Goal: Task Accomplishment & Management: Use online tool/utility

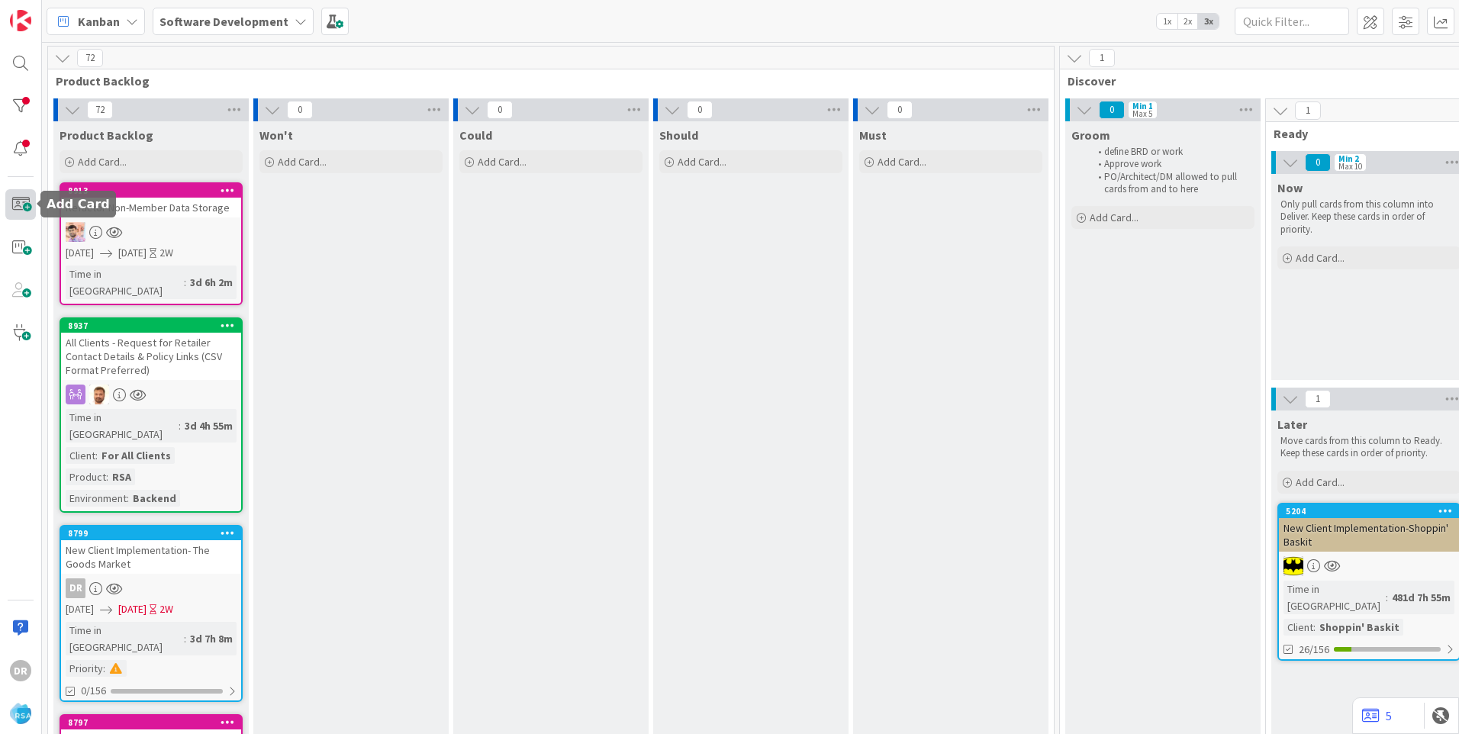
click at [16, 200] on span at bounding box center [20, 204] width 31 height 31
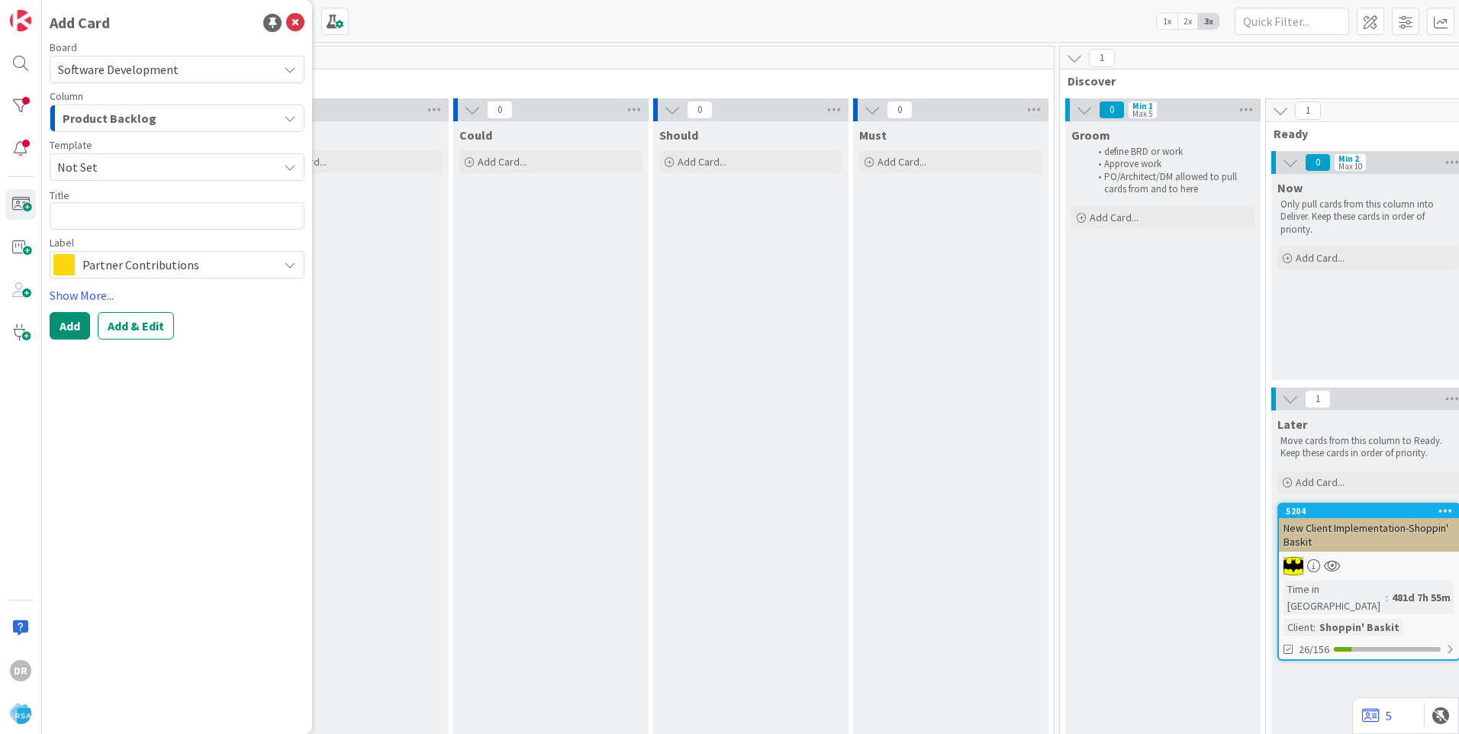
click at [155, 111] on div "Product Backlog" at bounding box center [168, 118] width 219 height 24
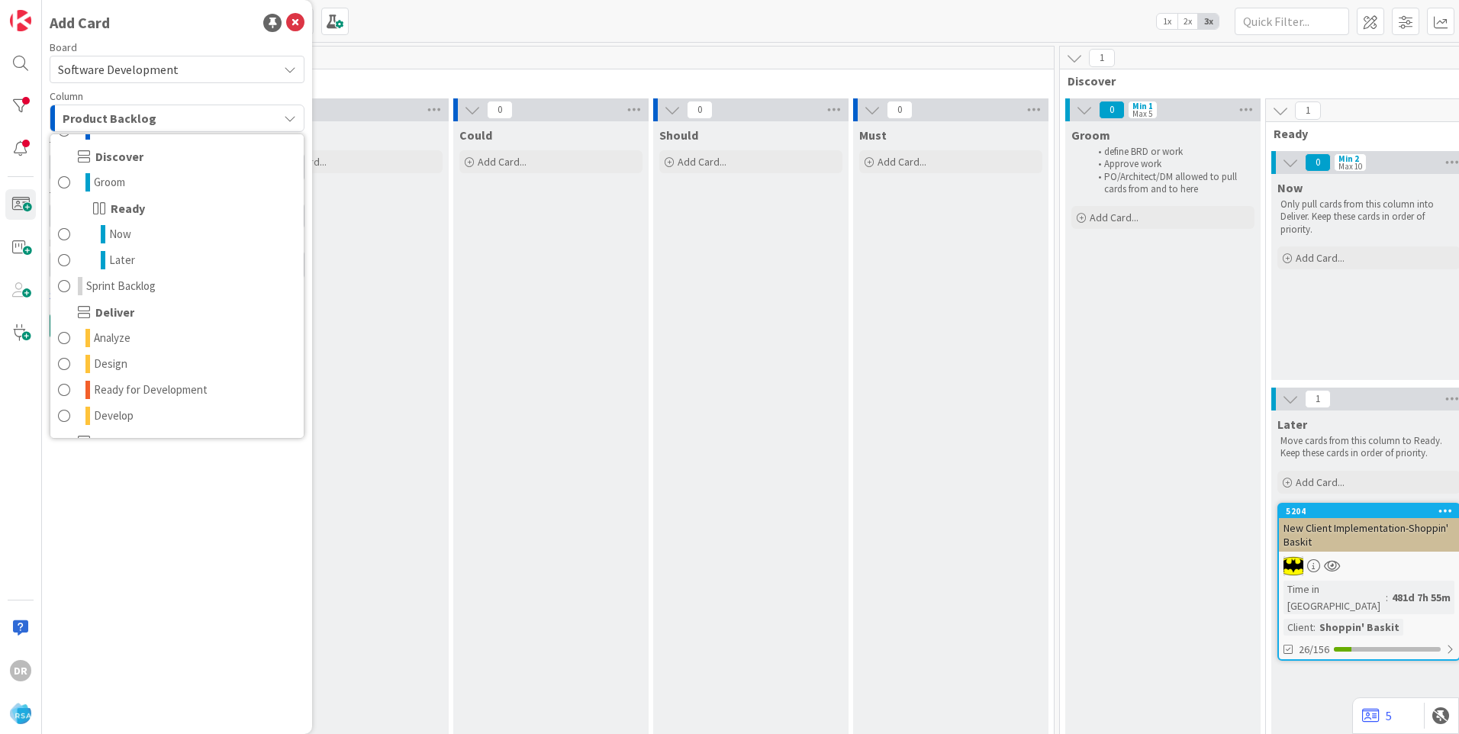
scroll to position [229, 0]
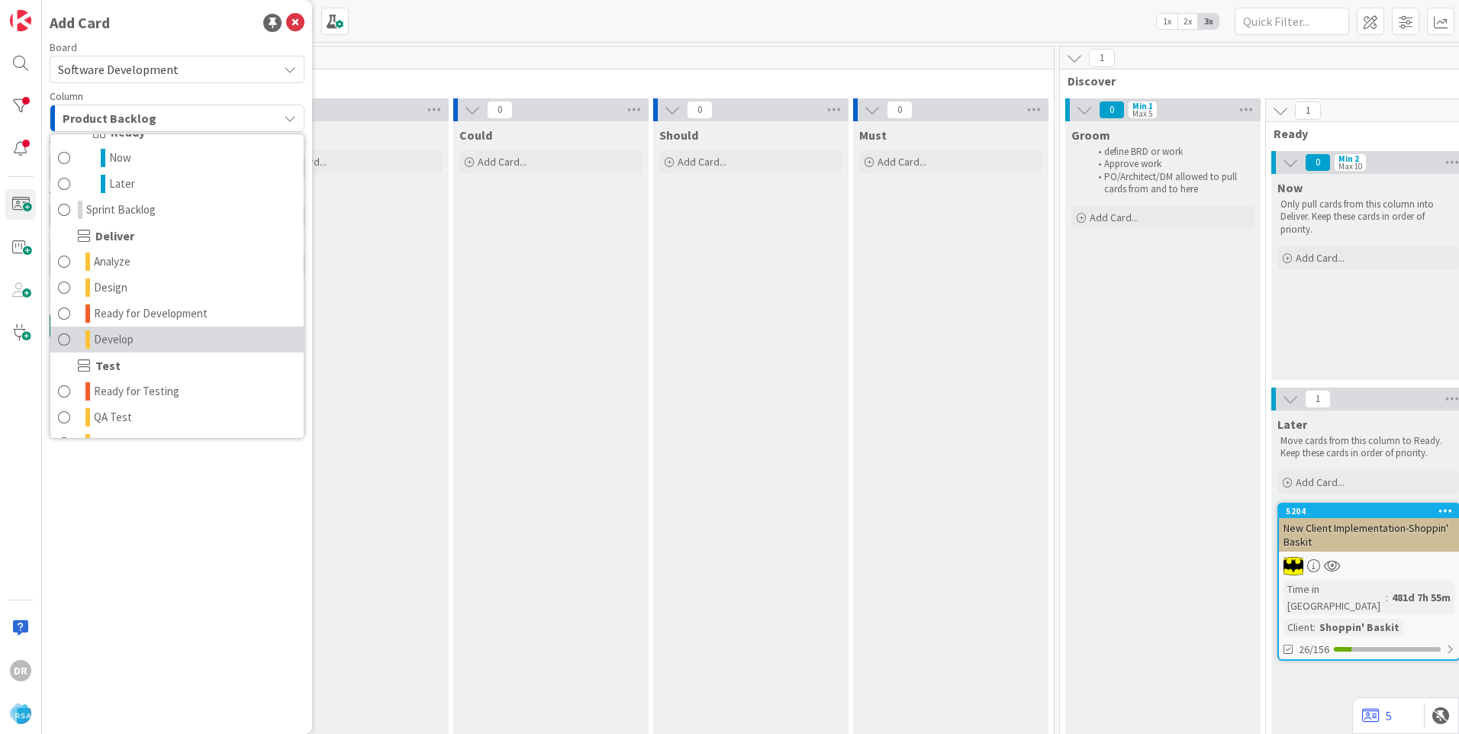
click at [124, 339] on span "Develop" at bounding box center [114, 339] width 40 height 18
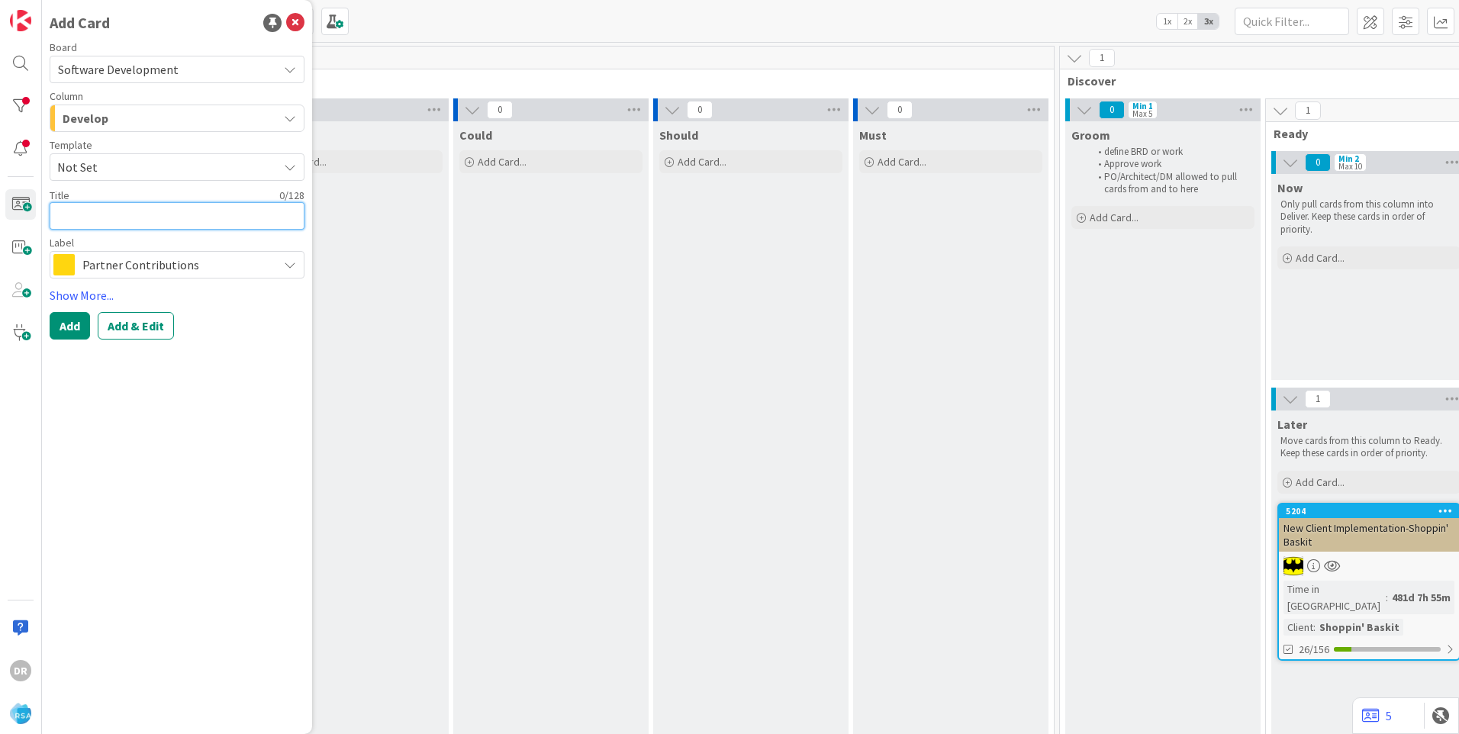
click at [93, 213] on textarea at bounding box center [177, 215] width 255 height 27
paste textarea "Autopilot"
type textarea "x"
type textarea "Autopilot"
type textarea "x"
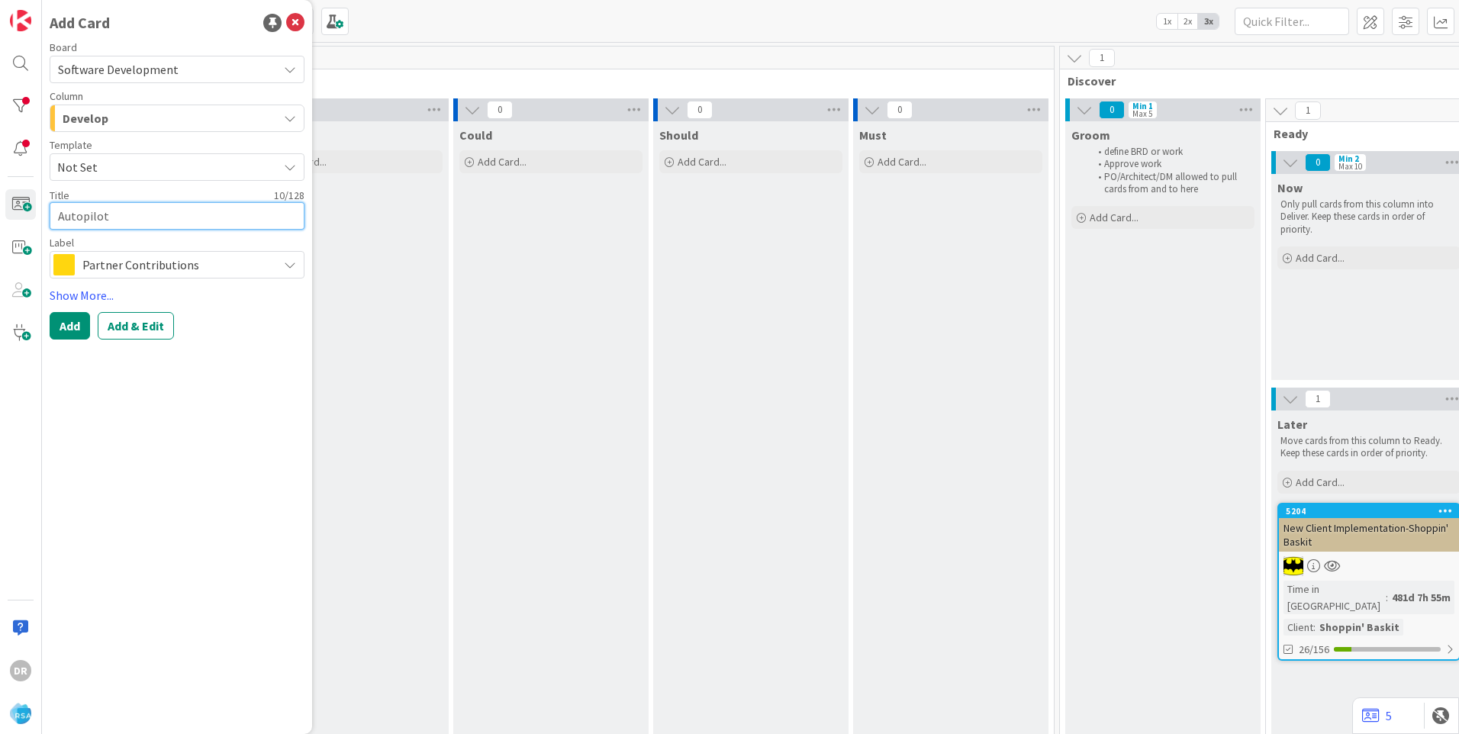
type textarea "EAutopilot"
type textarea "x"
type textarea "EnAutopilot"
type textarea "x"
type textarea "EnaAutopilot"
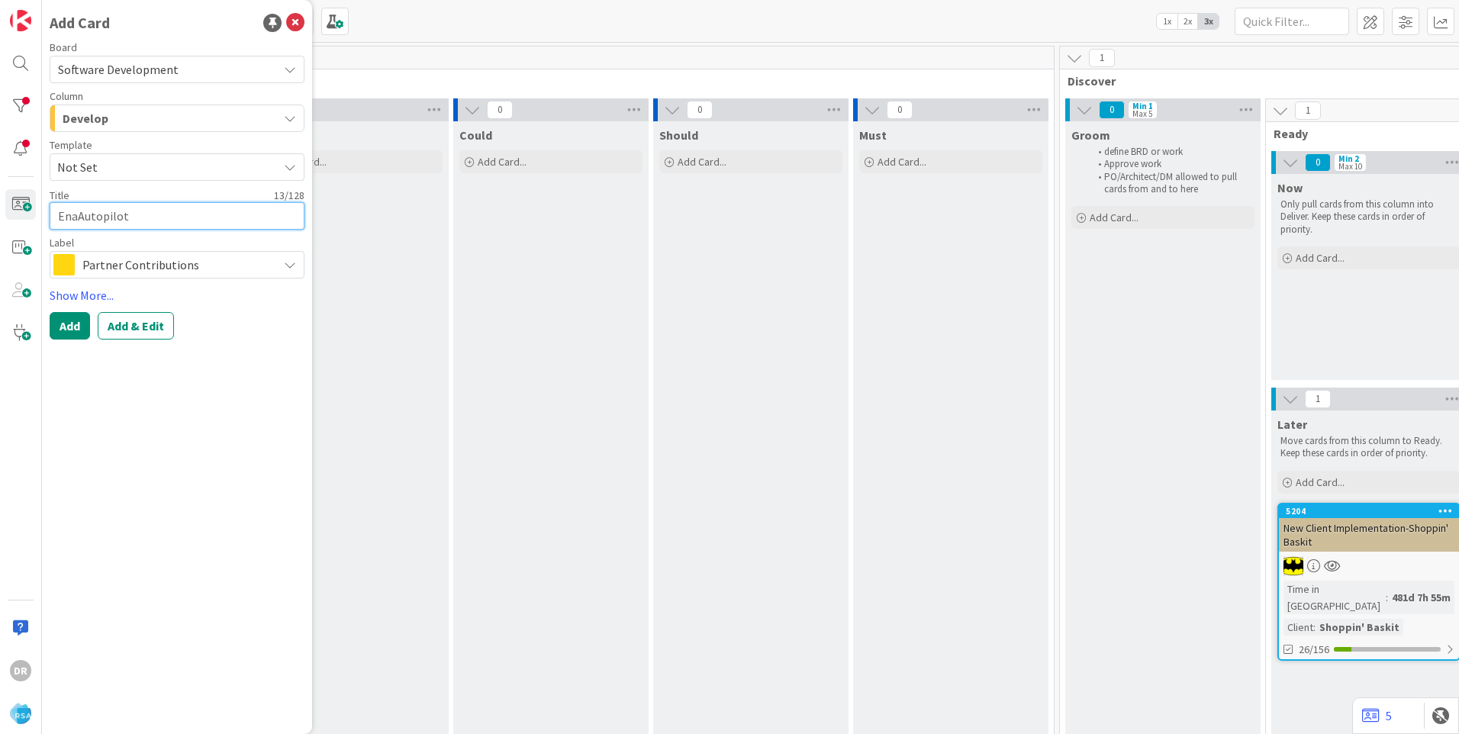
type textarea "x"
type textarea "EnabAutopilot"
type textarea "x"
type textarea "EnablAutopilot"
type textarea "x"
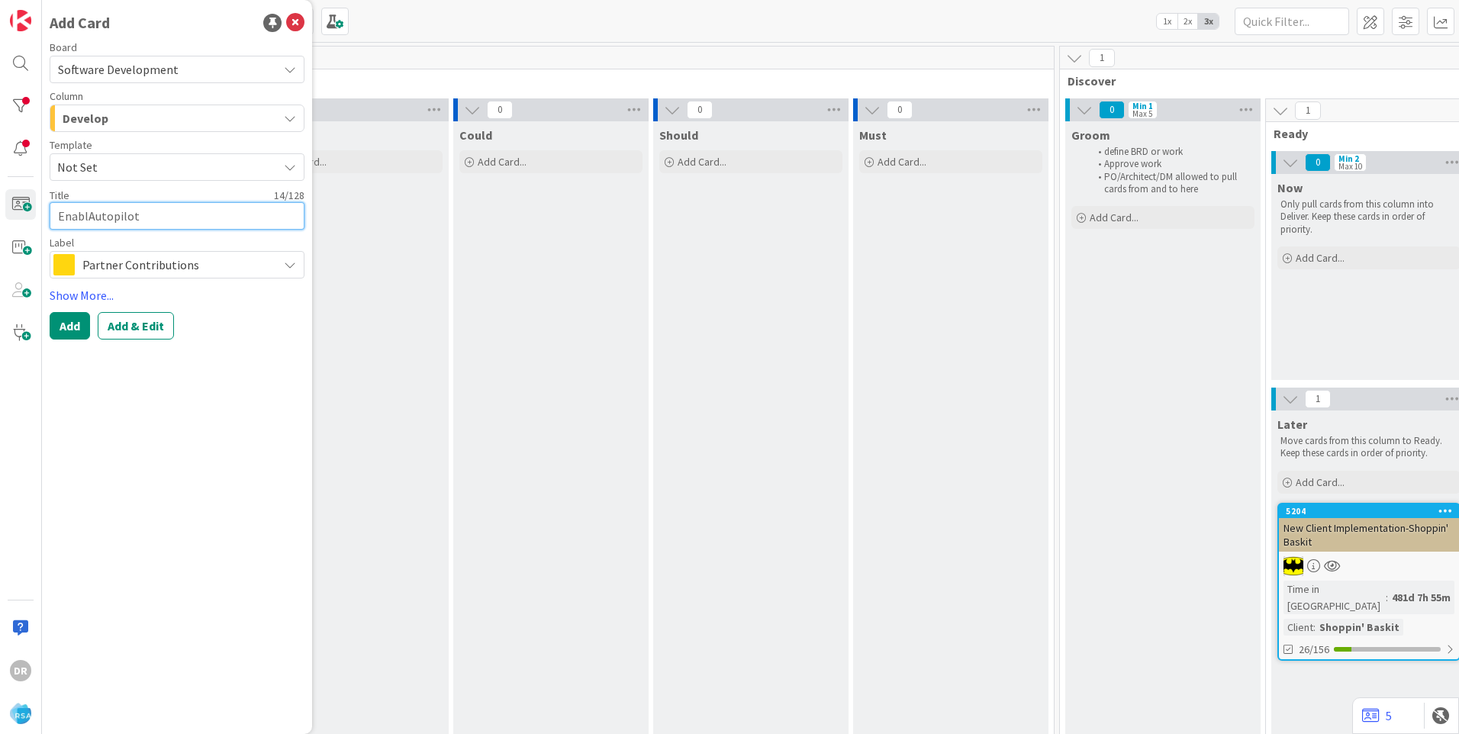
type textarea "EnableAutopilot"
type textarea "x"
type textarea "Enable Autopilot"
click at [98, 293] on link "Show More..." at bounding box center [177, 295] width 255 height 18
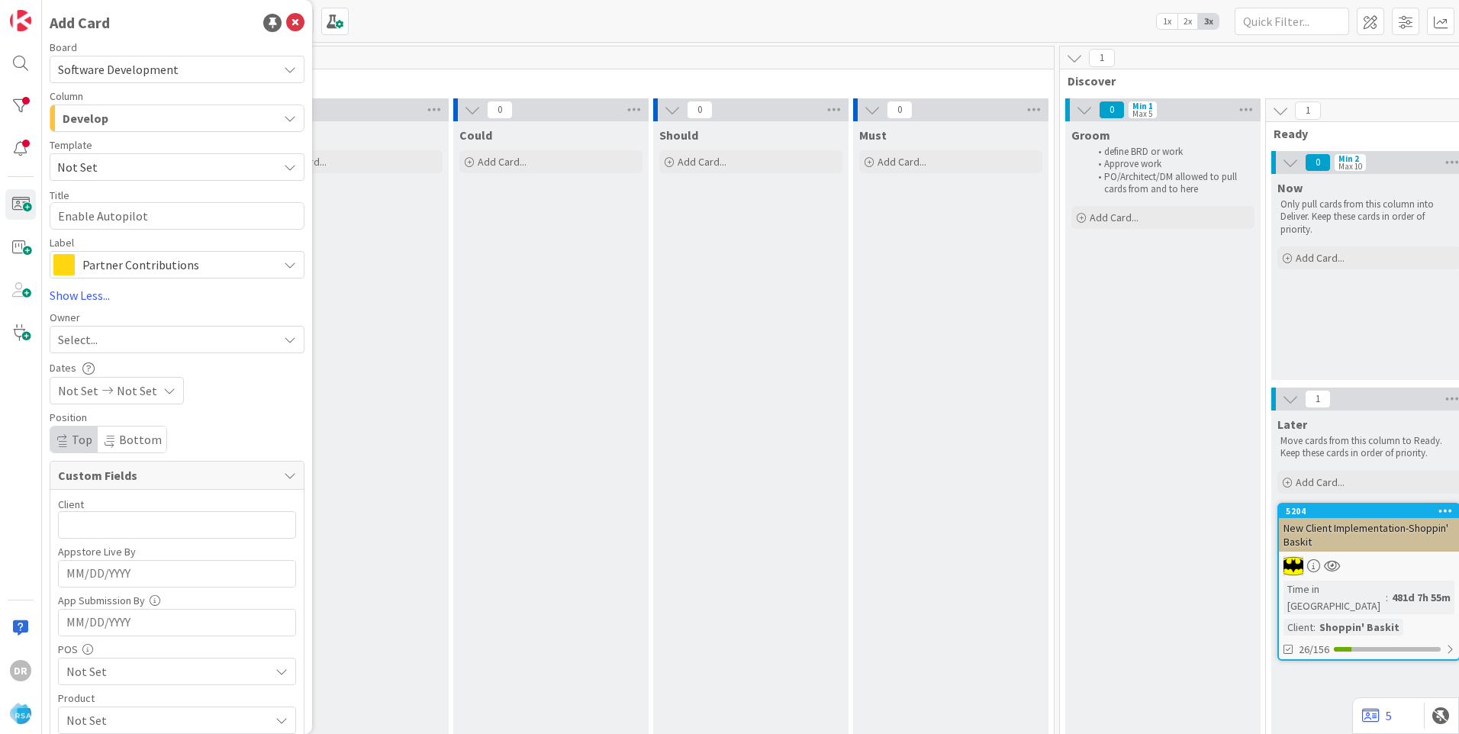
click at [111, 338] on div "Select..." at bounding box center [168, 339] width 220 height 18
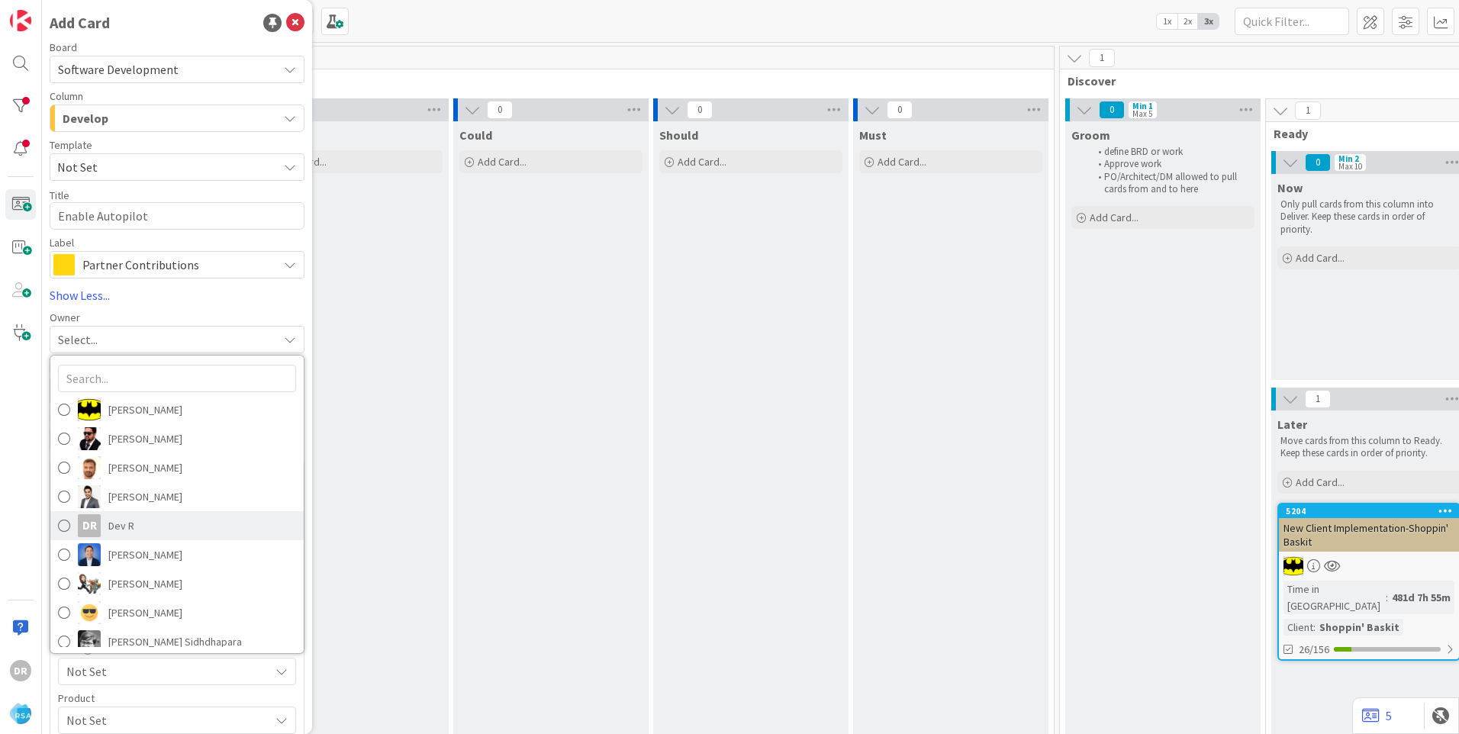
click at [66, 526] on span at bounding box center [64, 525] width 12 height 23
type textarea "x"
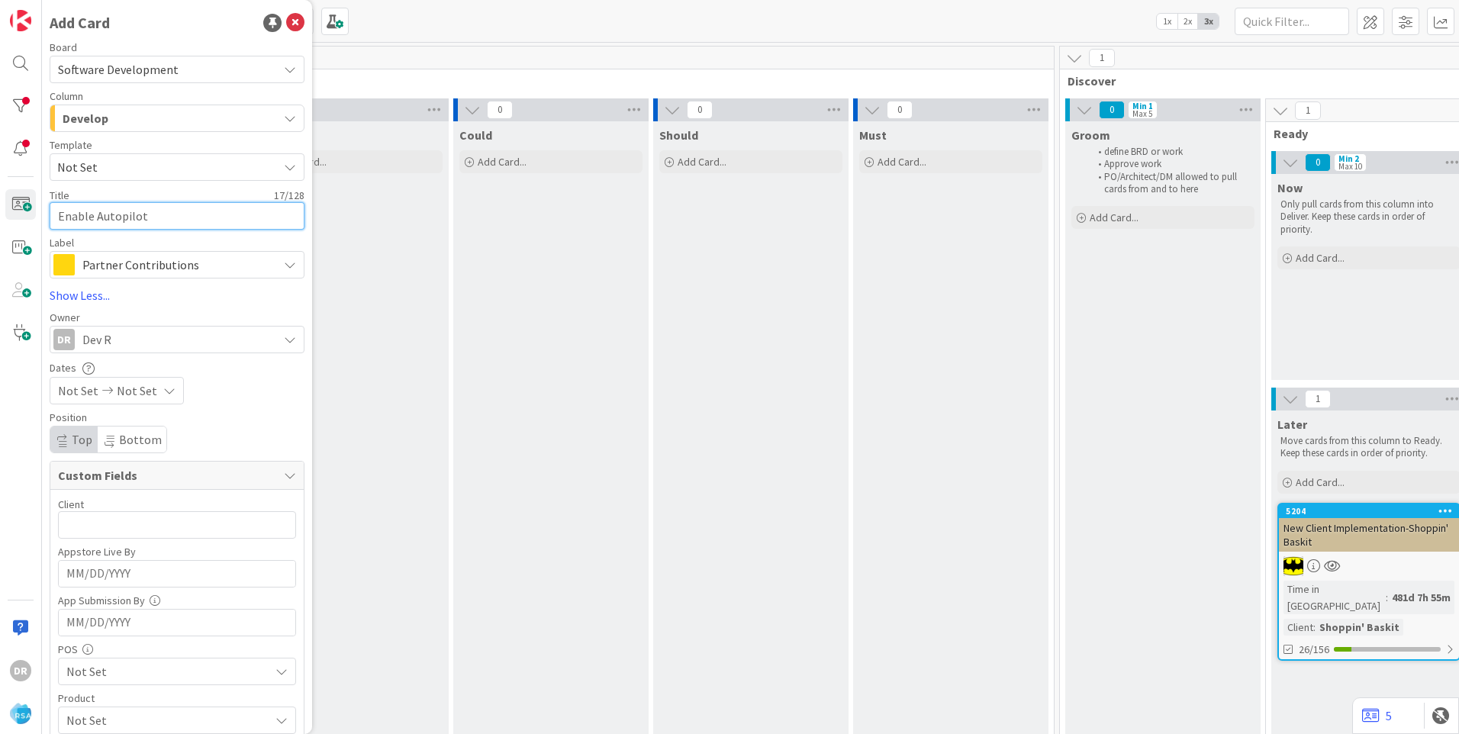
click at [152, 214] on textarea "Enable Autopilot" at bounding box center [177, 215] width 255 height 27
click at [125, 214] on textarea "Enable Autopilot" at bounding box center [177, 215] width 255 height 27
click at [137, 527] on input "text" at bounding box center [177, 524] width 238 height 27
paste input "Autopilot"
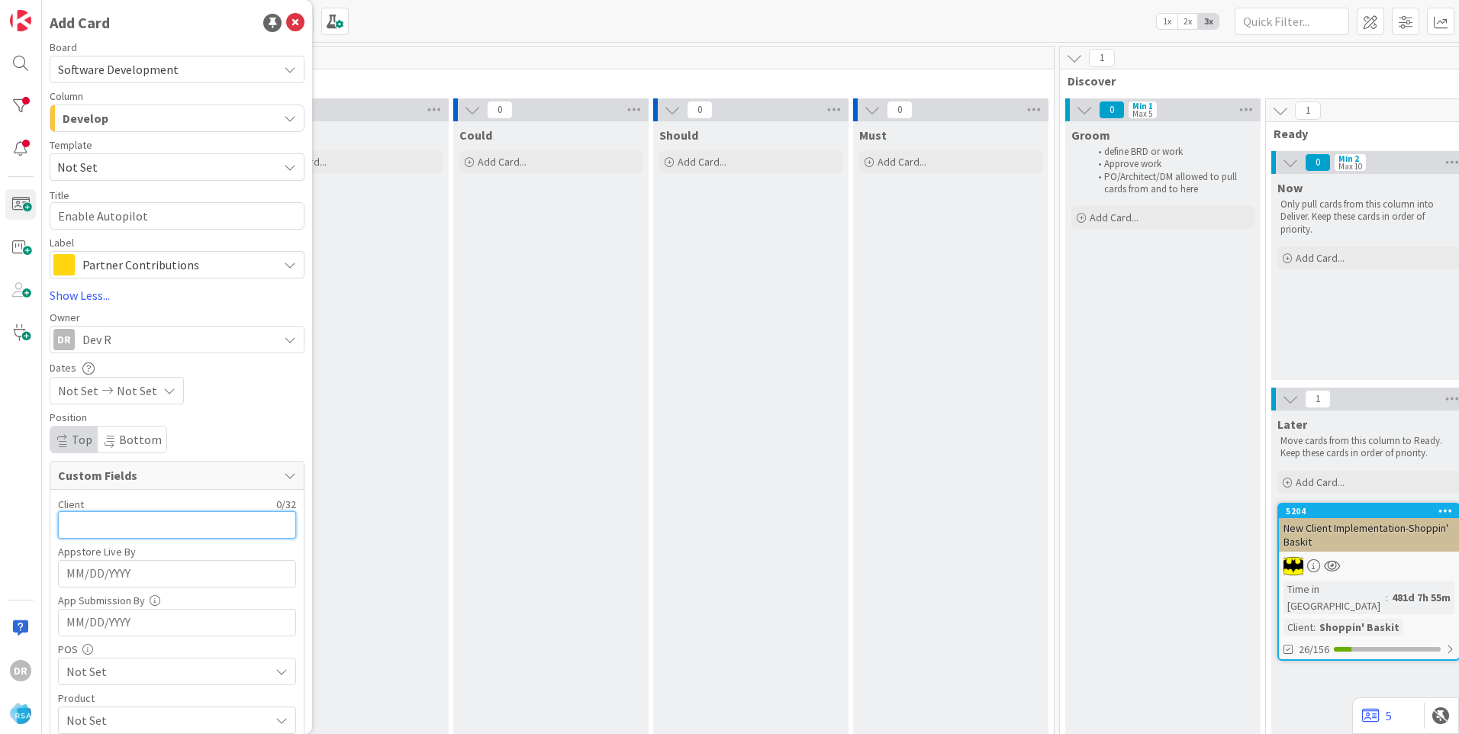
type input "Autopilot"
type textarea "x"
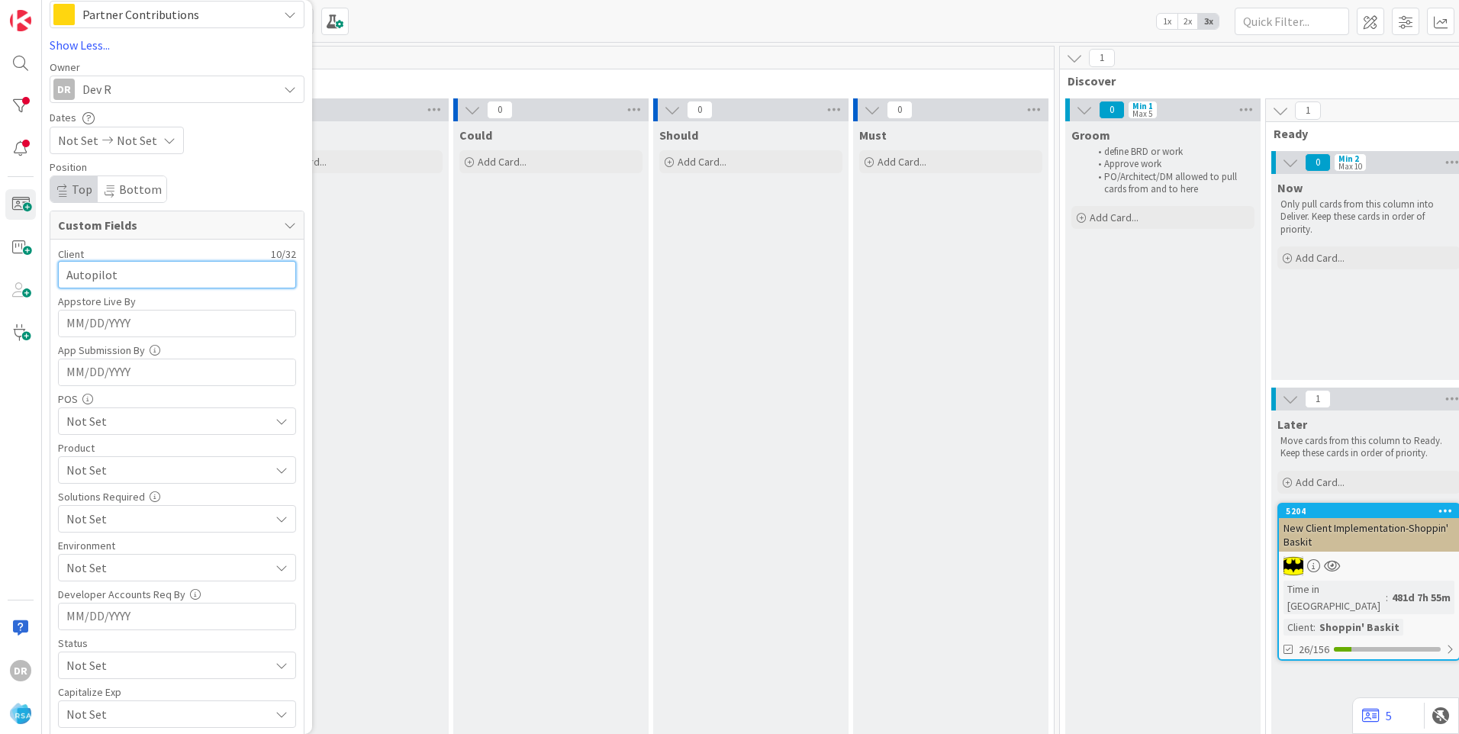
scroll to position [244, 0]
type input "Autopilot"
click at [90, 327] on input "MM/DD/YYYY" at bounding box center [176, 330] width 221 height 26
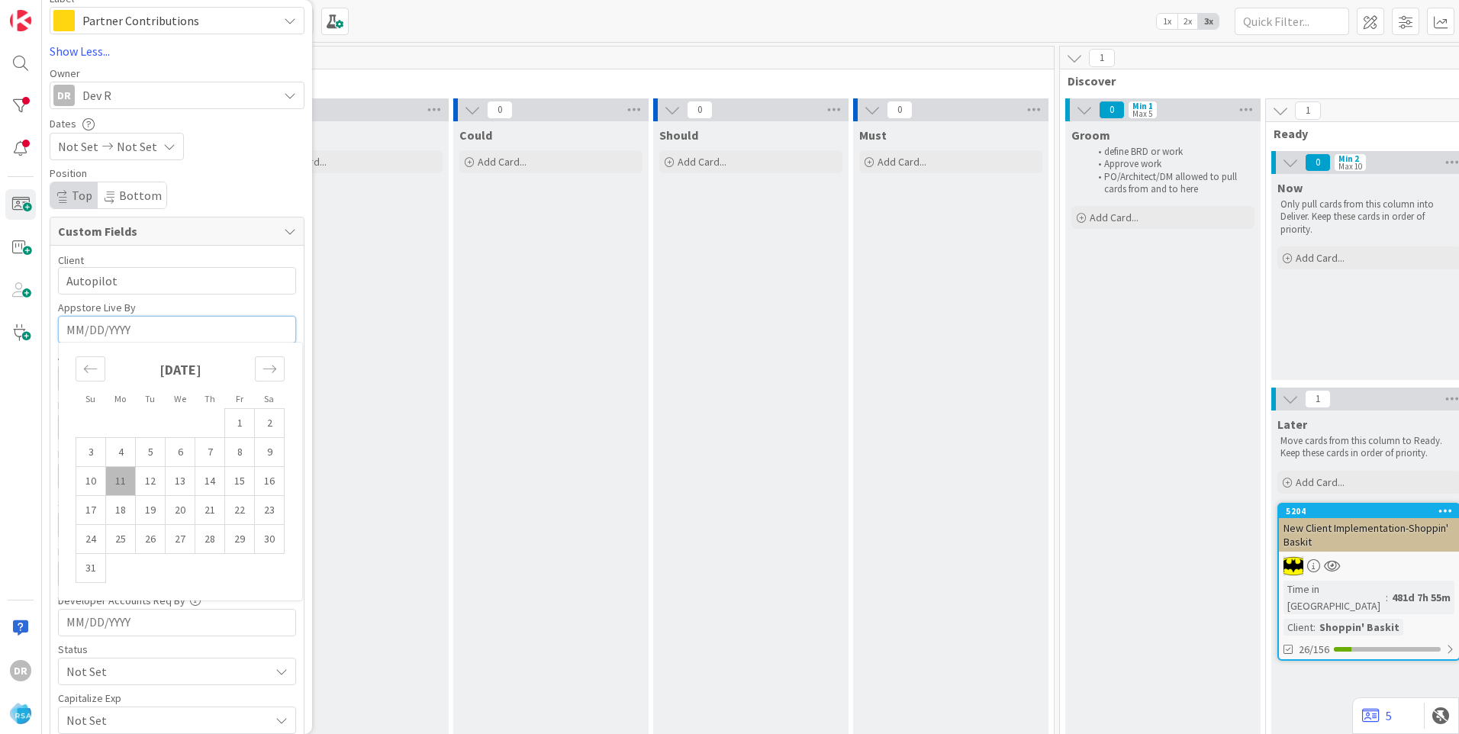
click at [118, 474] on td "11" at bounding box center [121, 481] width 30 height 29
type textarea "x"
type input "[DATE]"
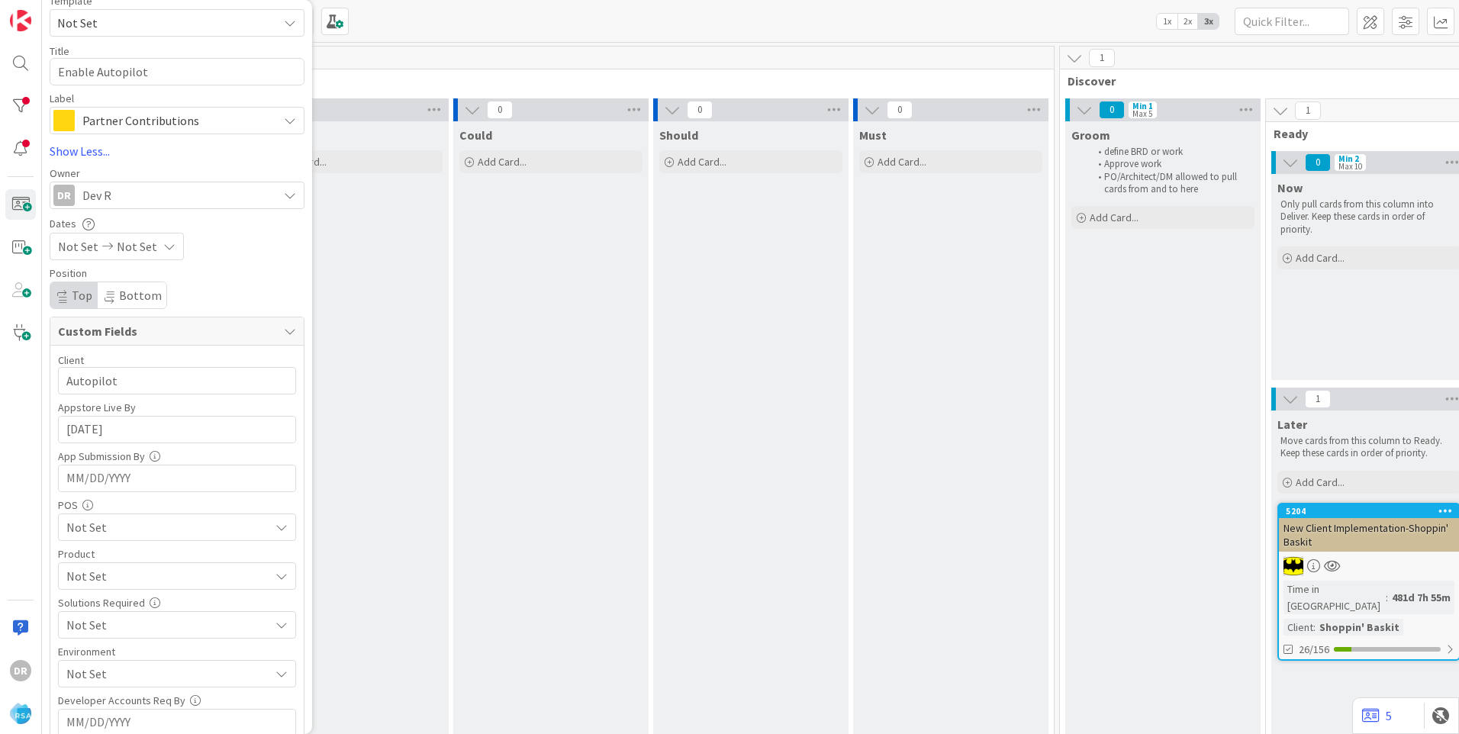
scroll to position [168, 0]
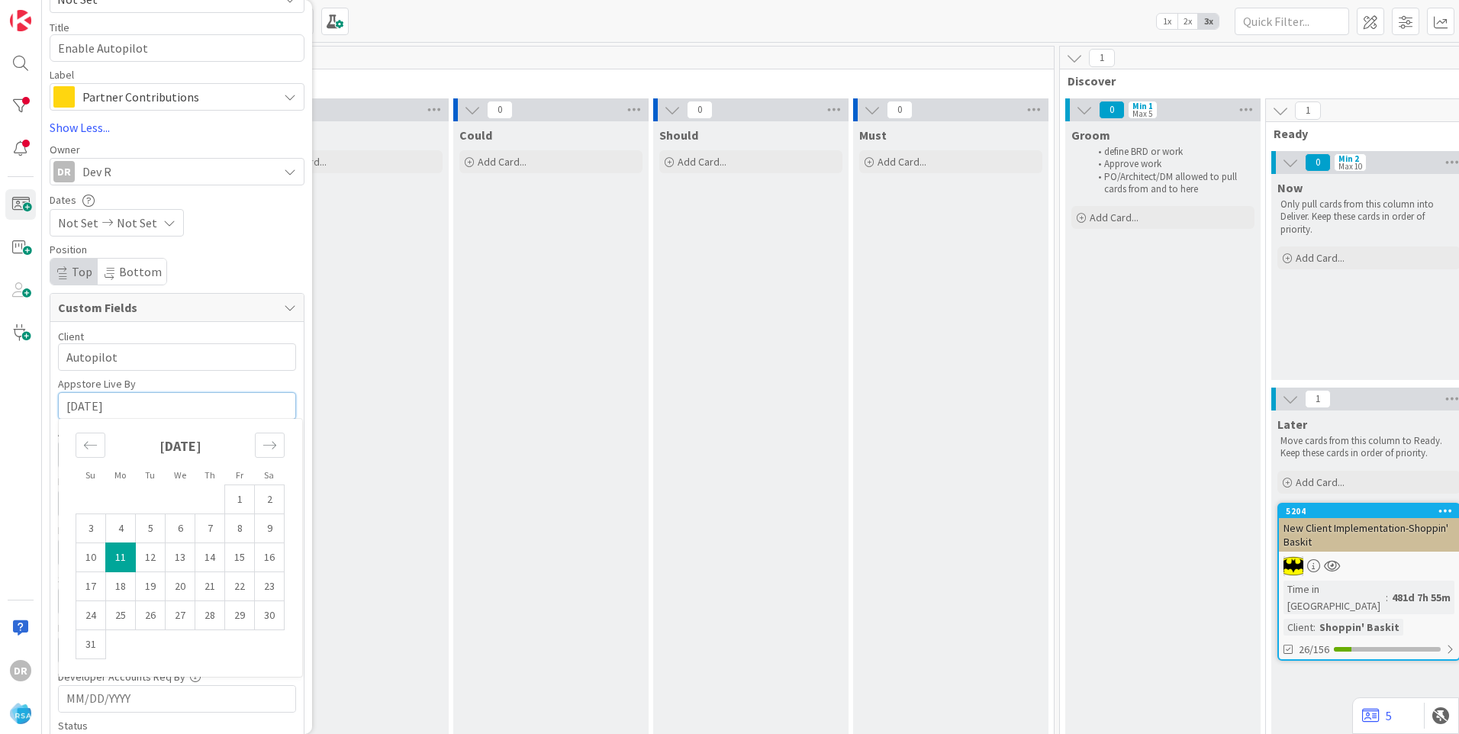
click at [134, 406] on input "[DATE]" at bounding box center [176, 406] width 221 height 26
type textarea "x"
type input "08/11/202"
type textarea "x"
type input "0"
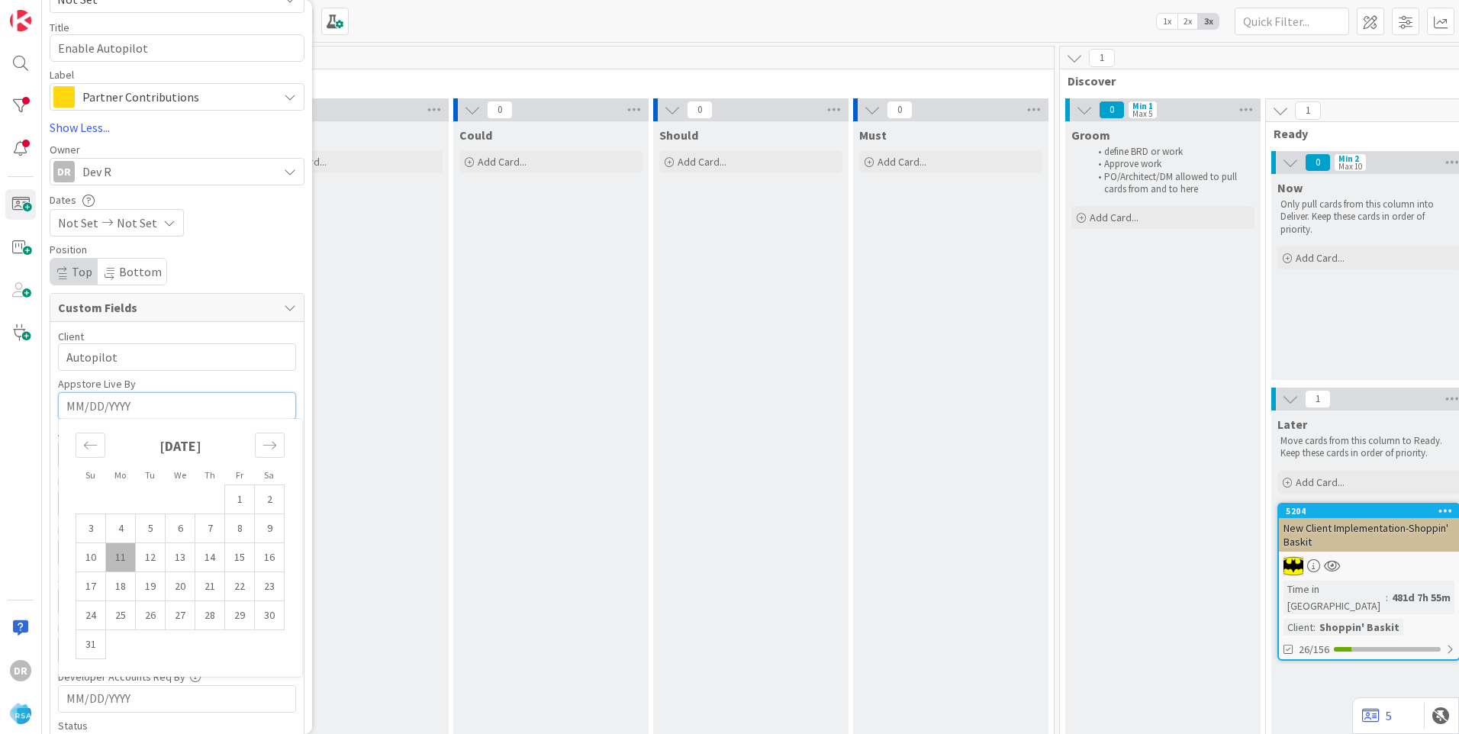
click at [240, 243] on div "Board Software Development Column Develop Product Backlog Product Backlog Won't…" at bounding box center [177, 413] width 255 height 1078
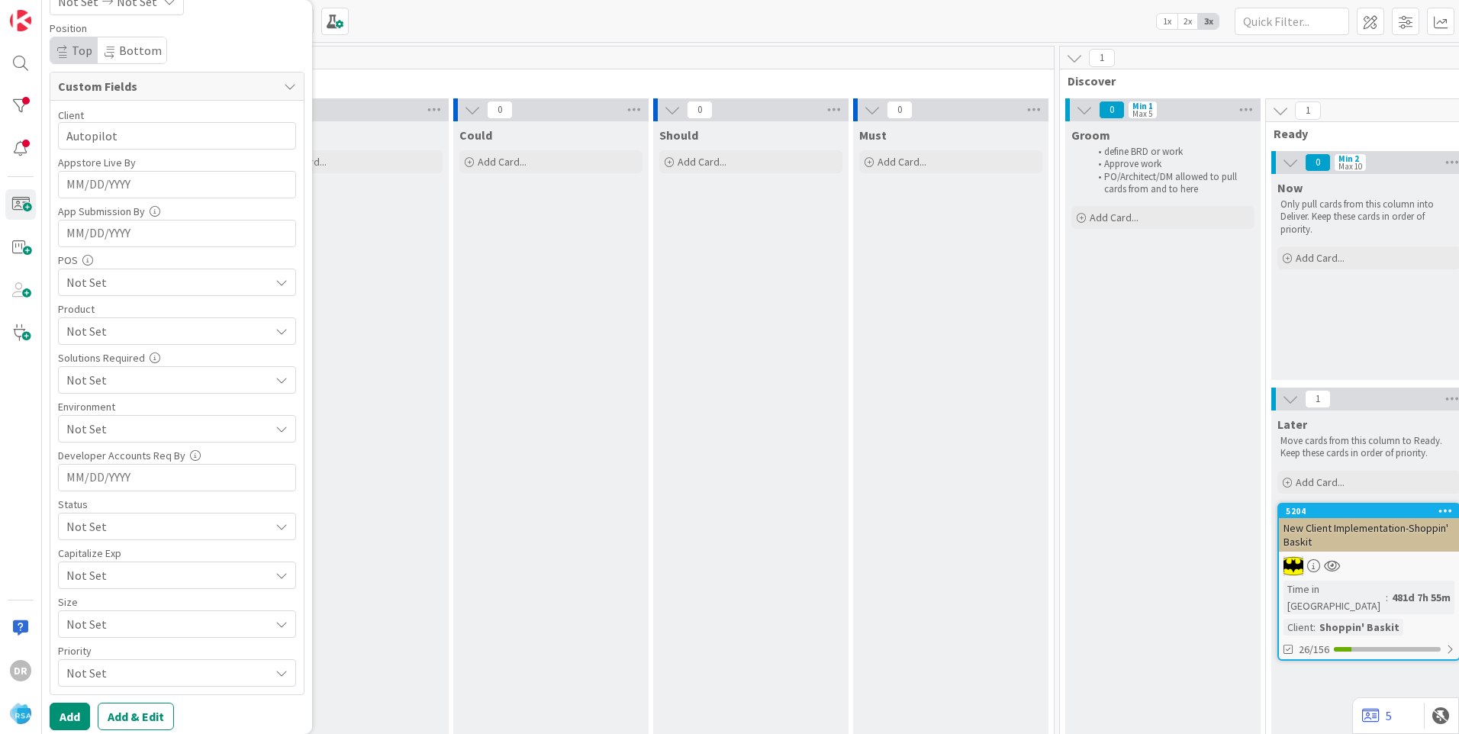
scroll to position [397, 0]
click at [78, 706] on button "Add" at bounding box center [70, 708] width 40 height 27
type textarea "x"
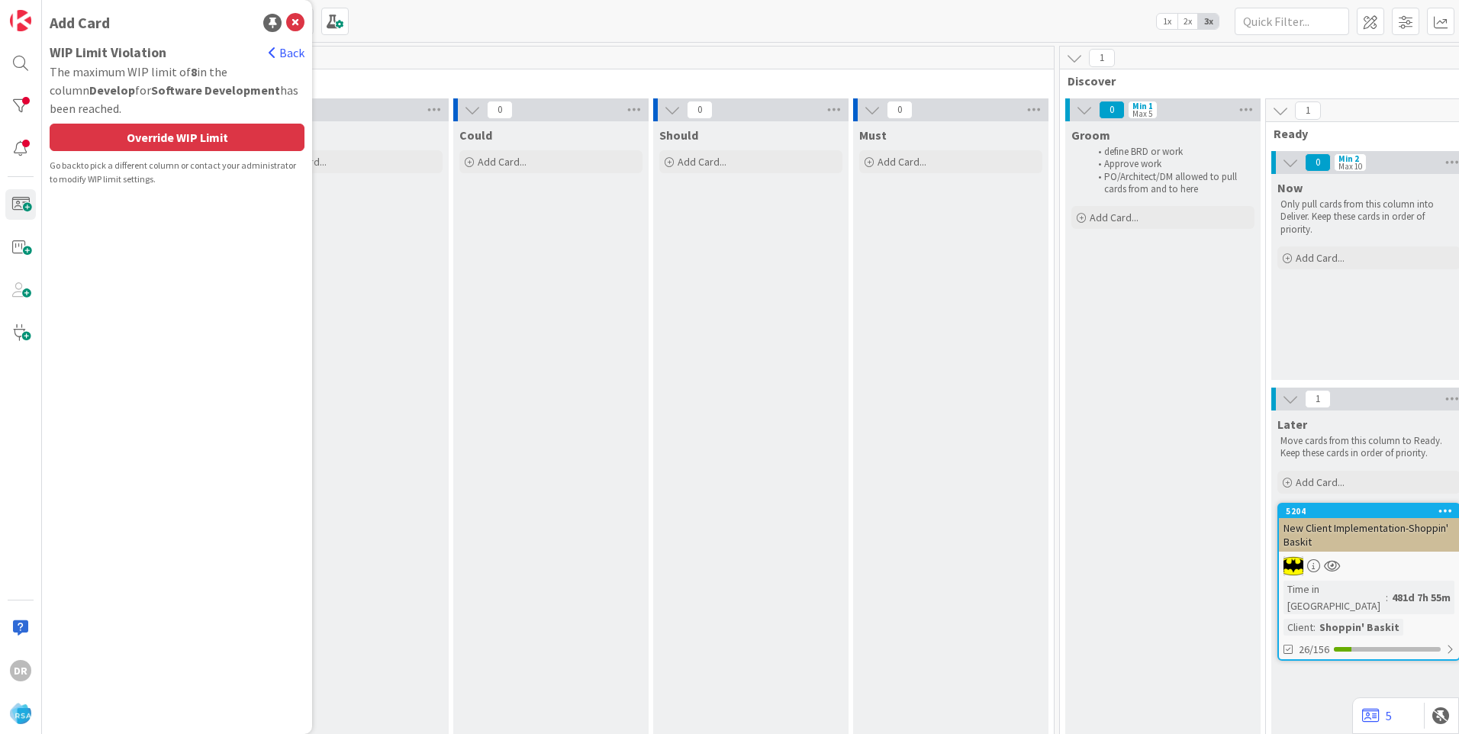
scroll to position [0, 0]
click at [187, 137] on div "Override WIP Limit" at bounding box center [177, 137] width 255 height 27
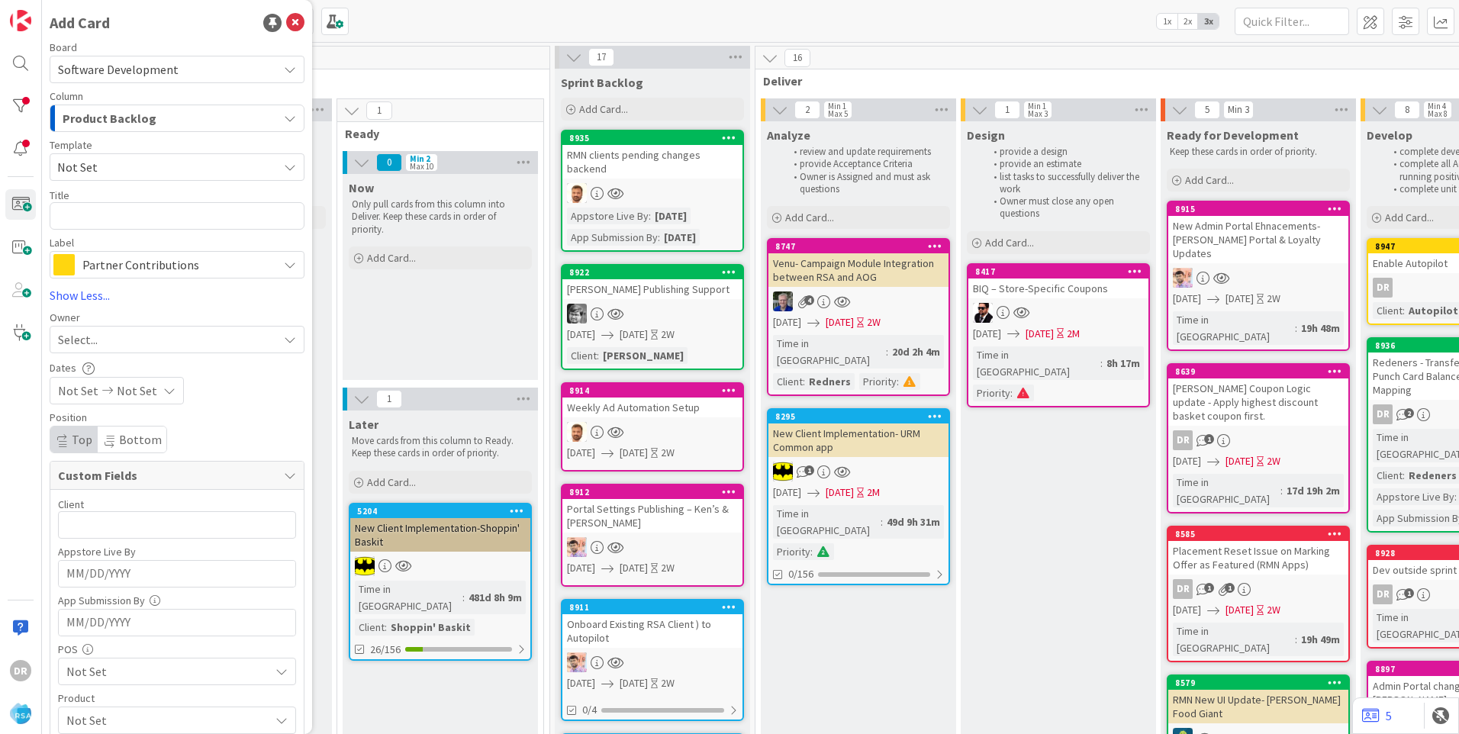
scroll to position [0, 1354]
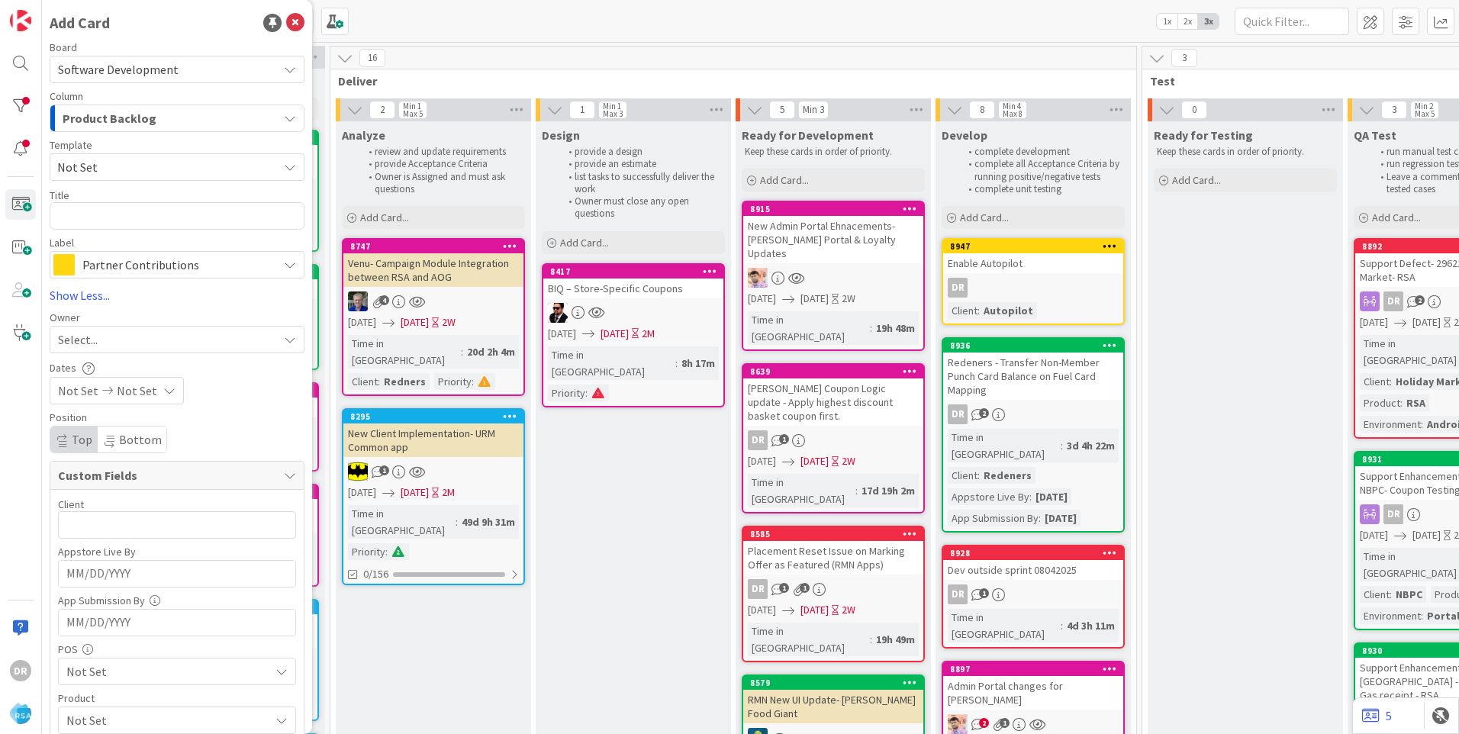
click at [984, 273] on link "8947 Enable Autopilot DR Client : Autopilot" at bounding box center [1033, 281] width 183 height 87
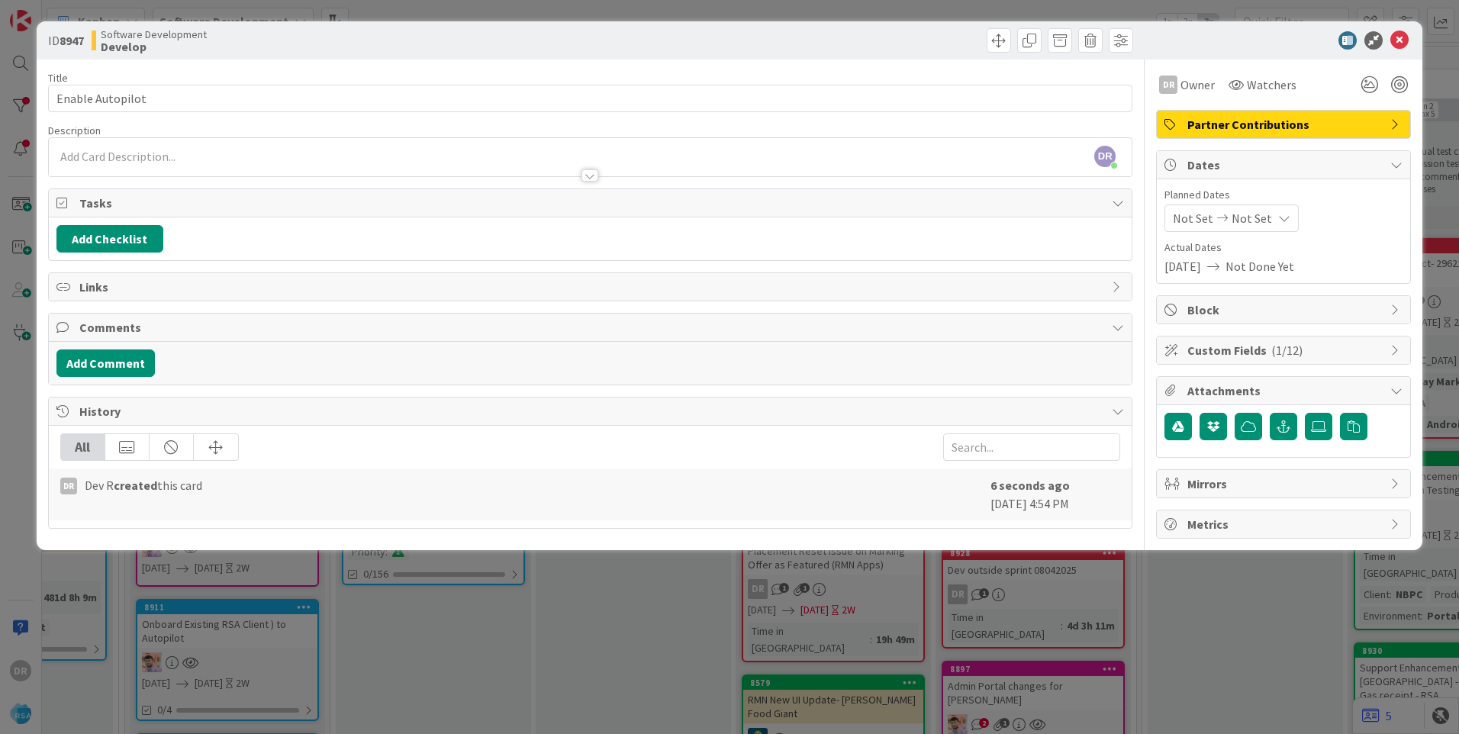
click at [105, 157] on div "DR [PERSON_NAME] just joined" at bounding box center [590, 157] width 1083 height 38
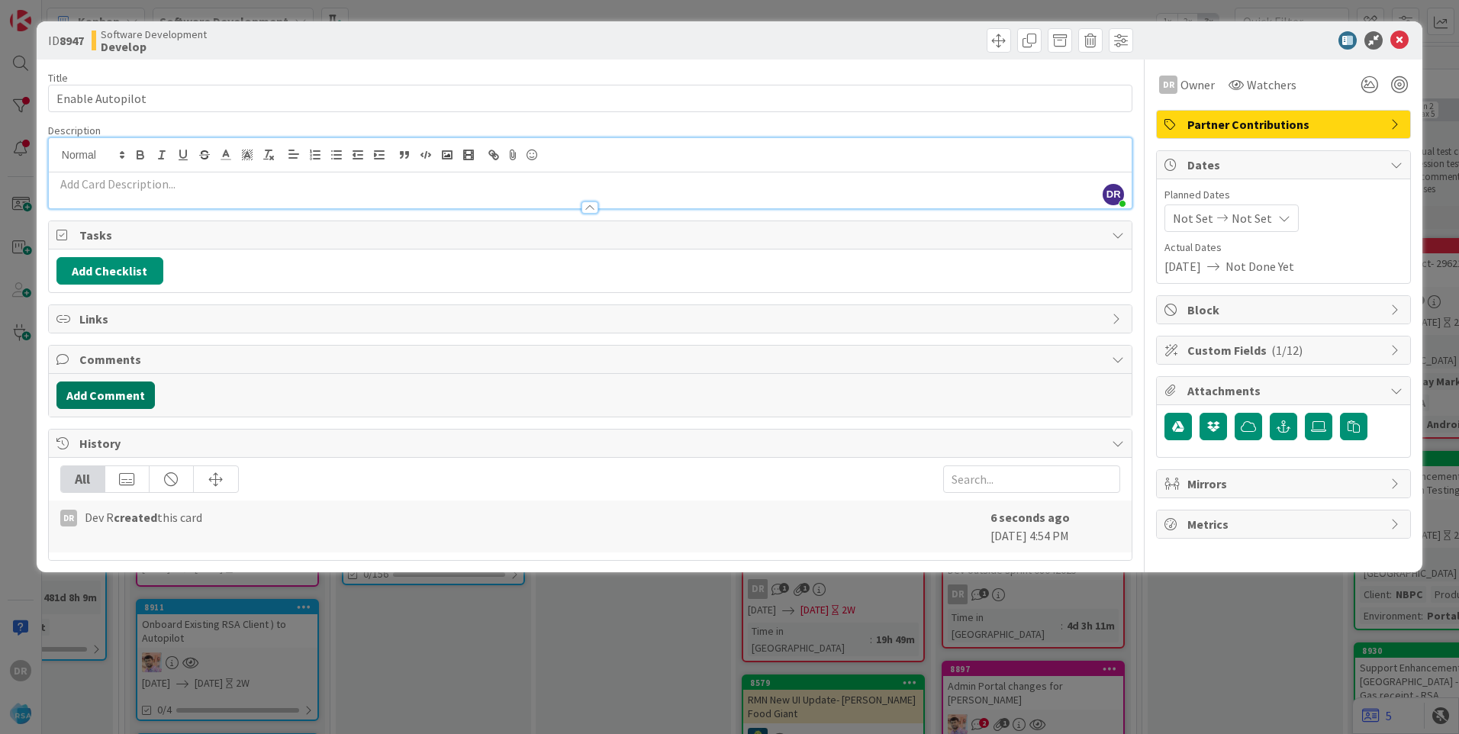
click at [114, 390] on button "Add Comment" at bounding box center [105, 395] width 98 height 27
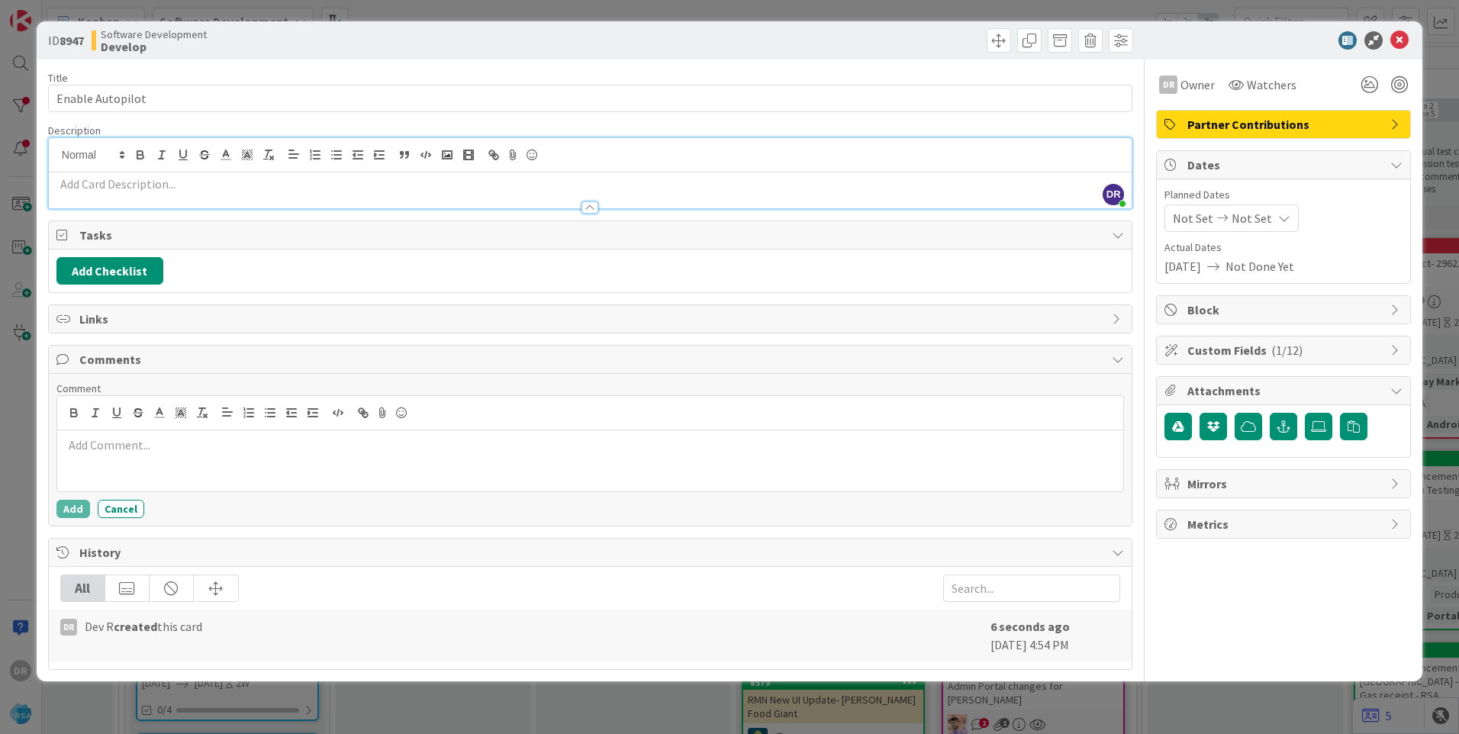
scroll to position [13, 0]
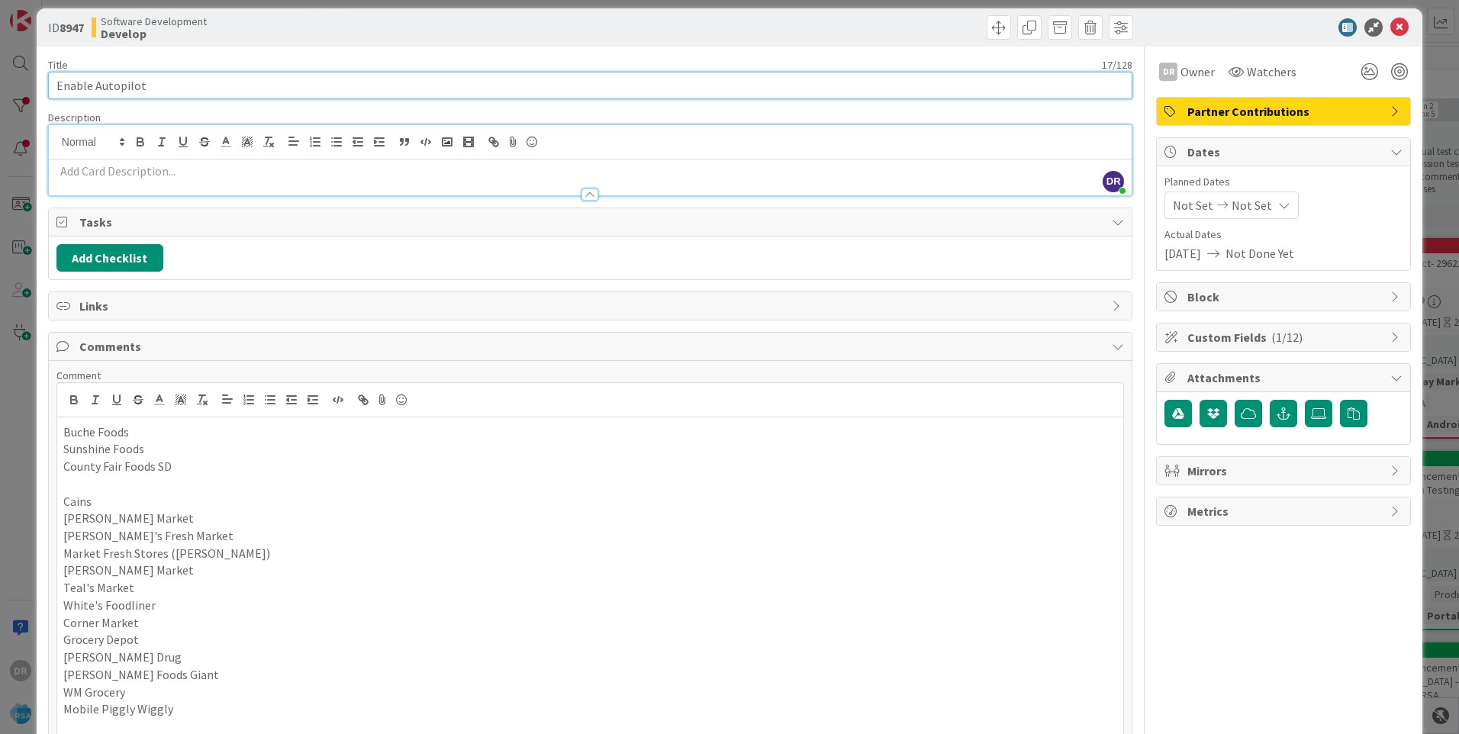
drag, startPoint x: 169, startPoint y: 83, endPoint x: 40, endPoint y: 79, distance: 129.8
click at [40, 79] on div "ID 8947 Software Development Develop Title 17 / 128 Enable Autopilot Descriptio…" at bounding box center [730, 469] width 1386 height 923
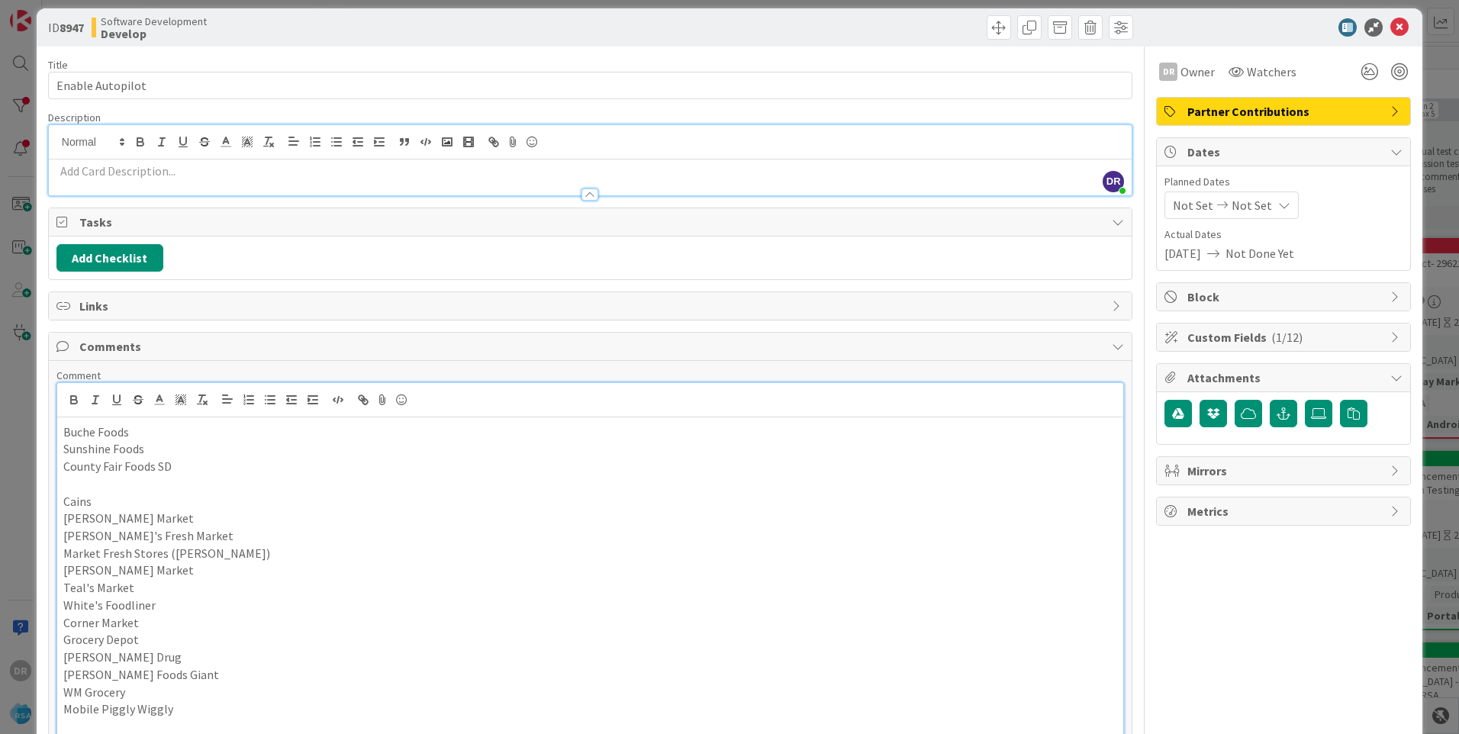
click at [63, 430] on p "Buche Foods" at bounding box center [590, 433] width 1054 height 18
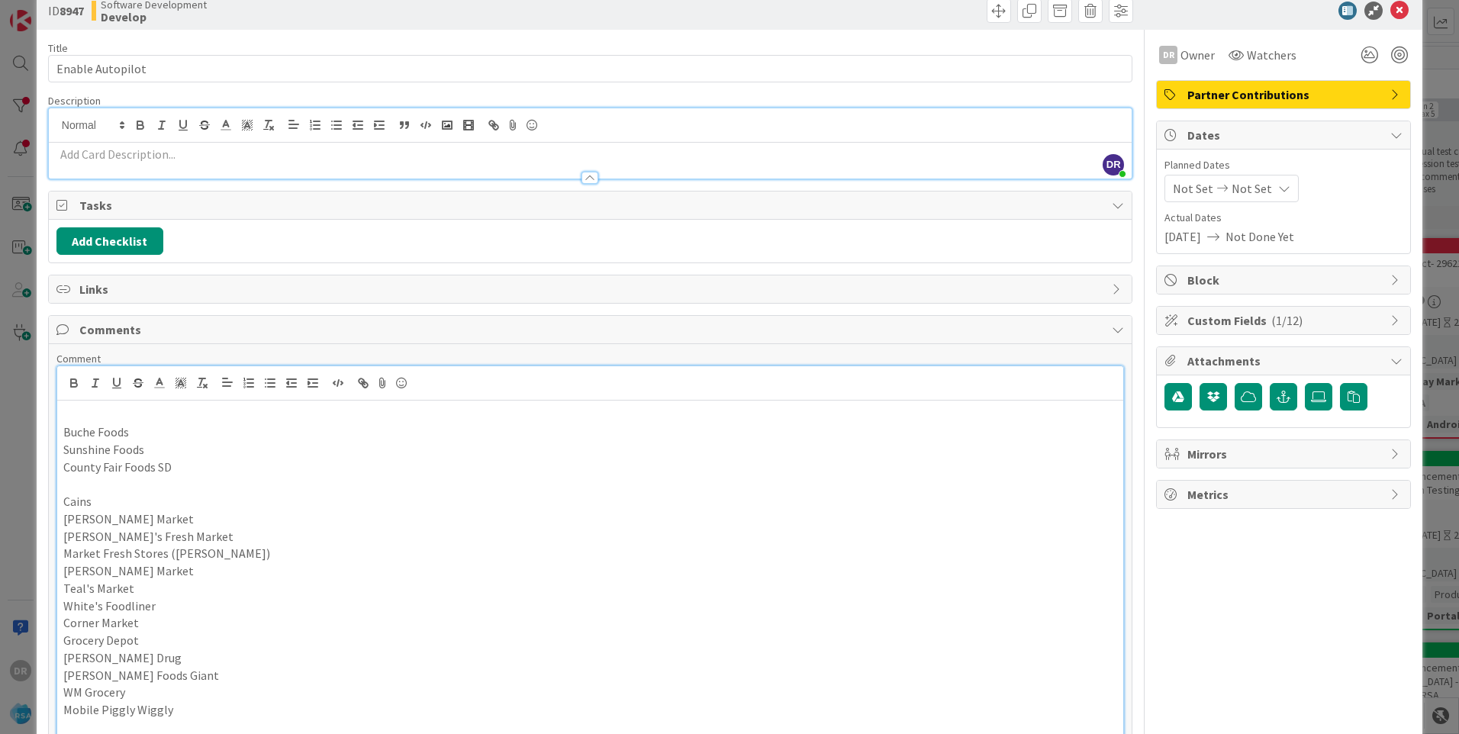
paste div
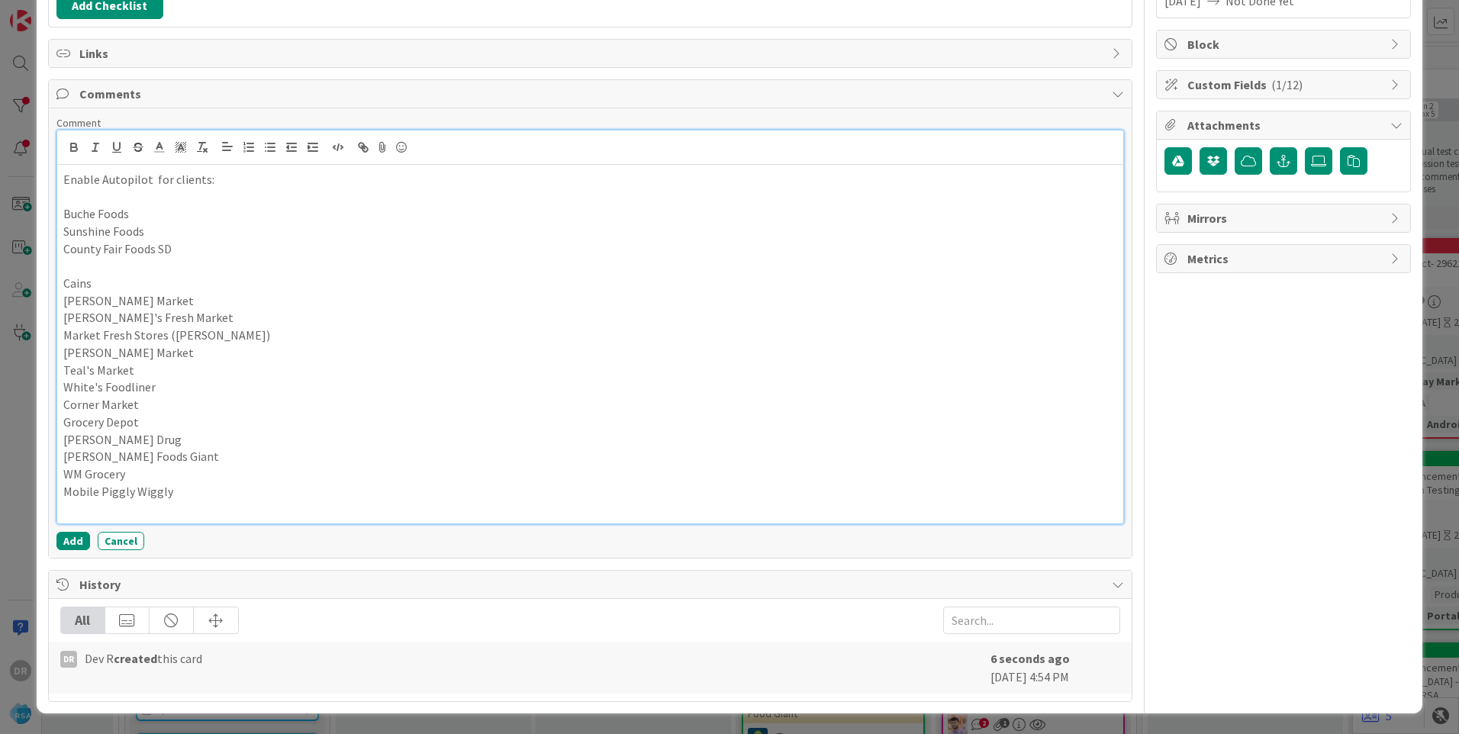
scroll to position [266, 0]
click at [72, 542] on button "Add" at bounding box center [73, 540] width 34 height 18
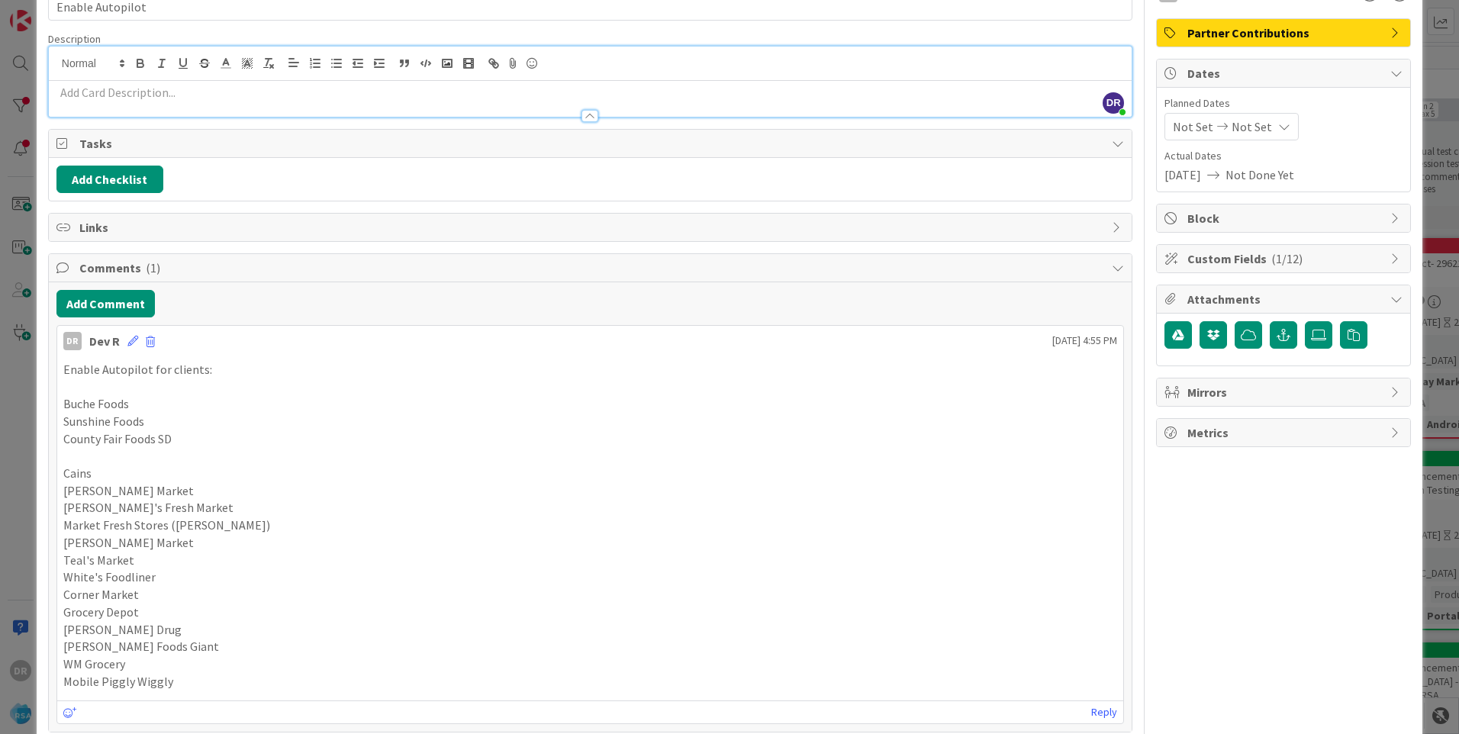
scroll to position [0, 0]
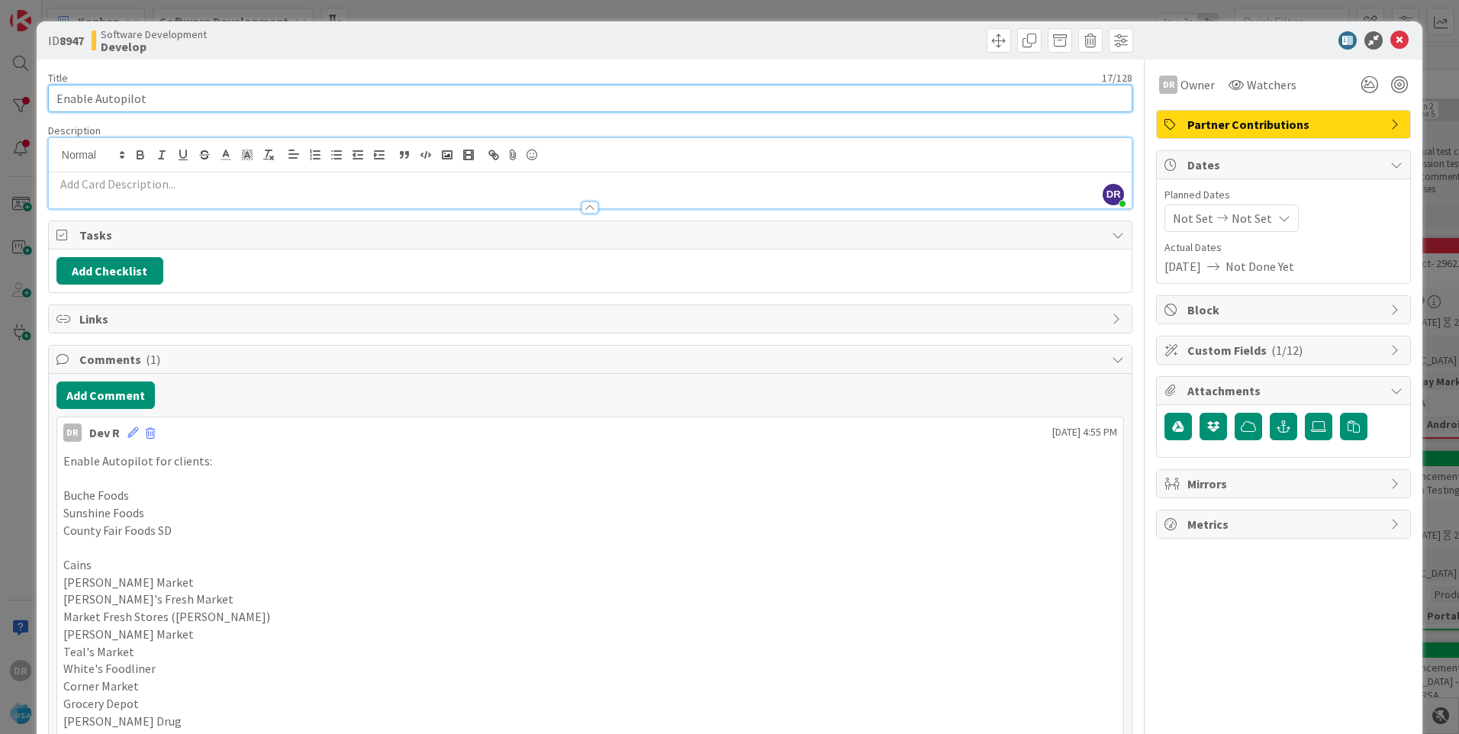
drag, startPoint x: 198, startPoint y: 94, endPoint x: 47, endPoint y: 94, distance: 150.3
click at [48, 94] on input "Enable Autopilot" at bounding box center [590, 98] width 1084 height 27
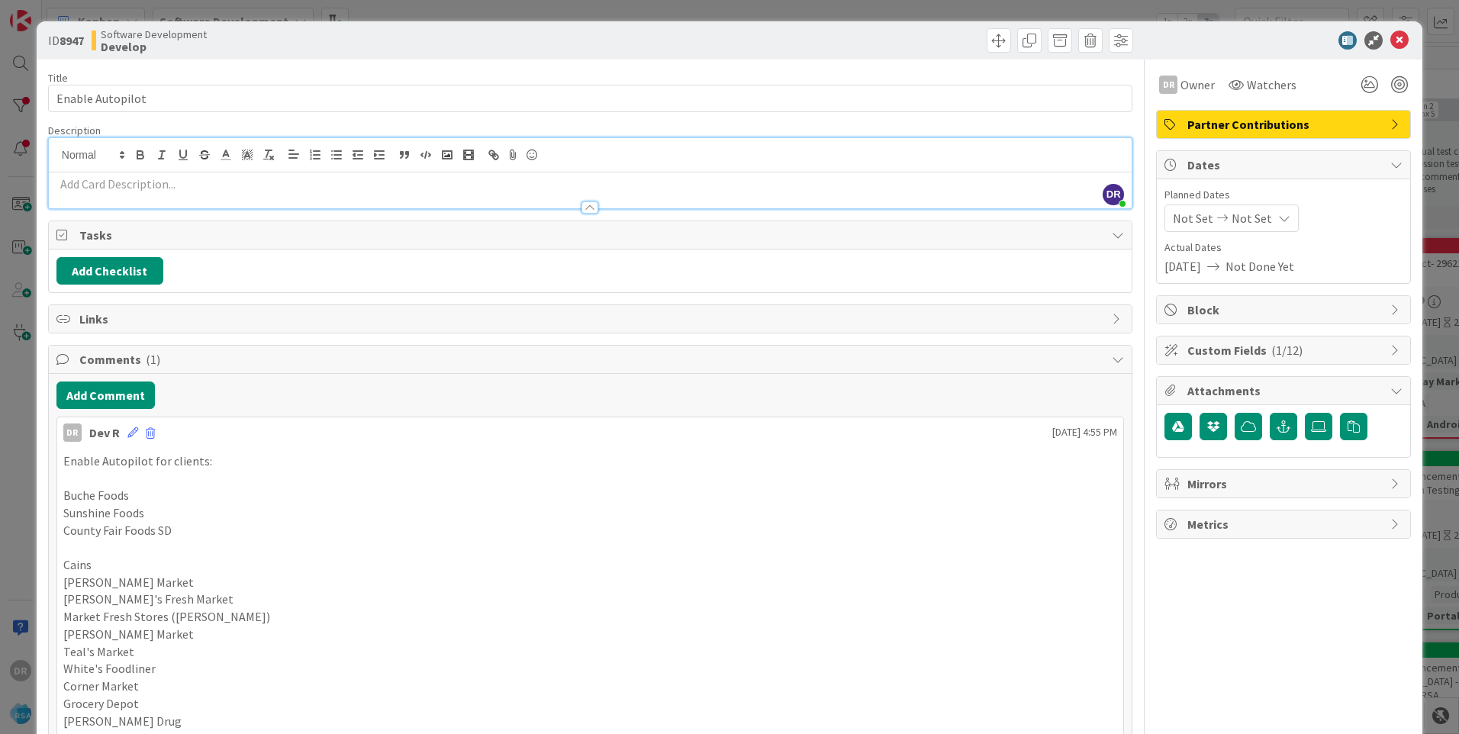
click at [107, 179] on p at bounding box center [590, 185] width 1068 height 18
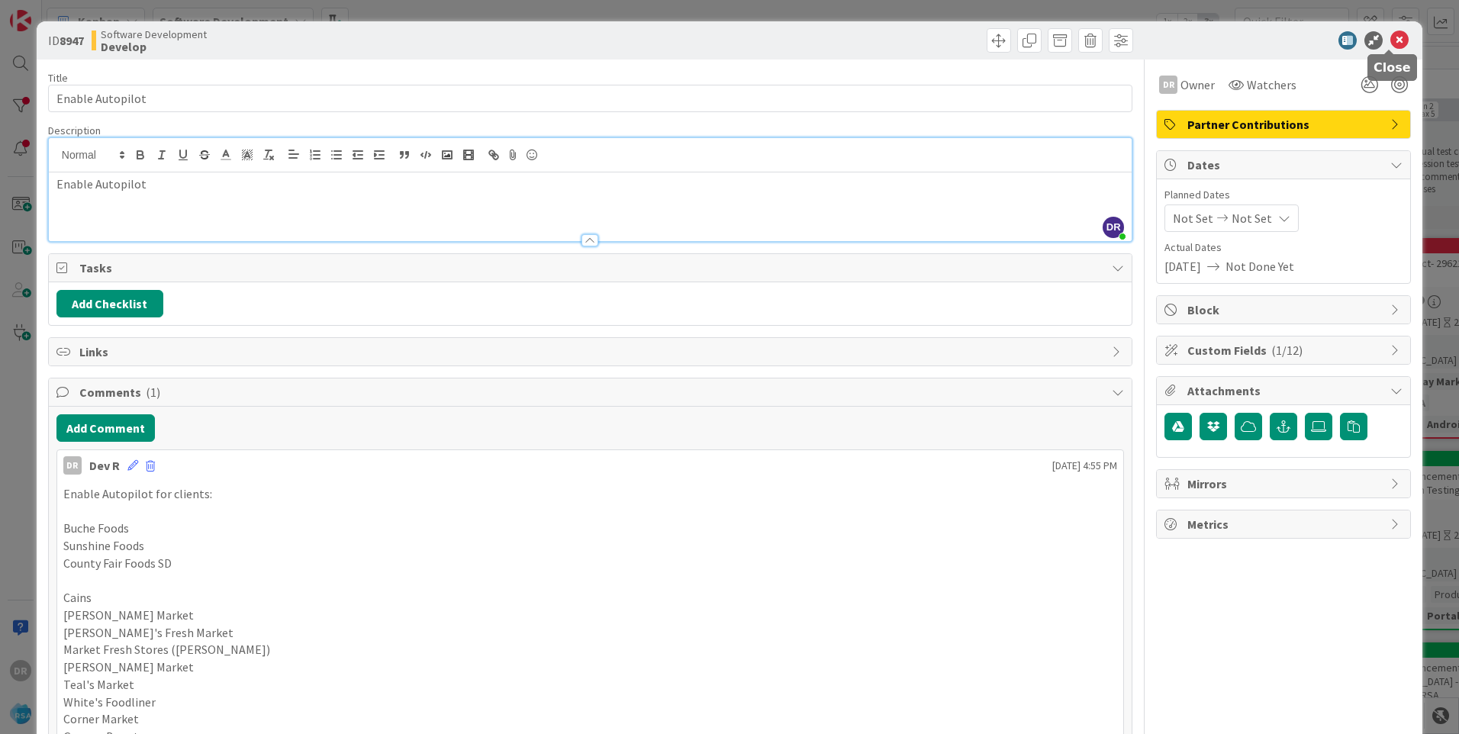
click at [1395, 40] on icon at bounding box center [1399, 40] width 18 height 18
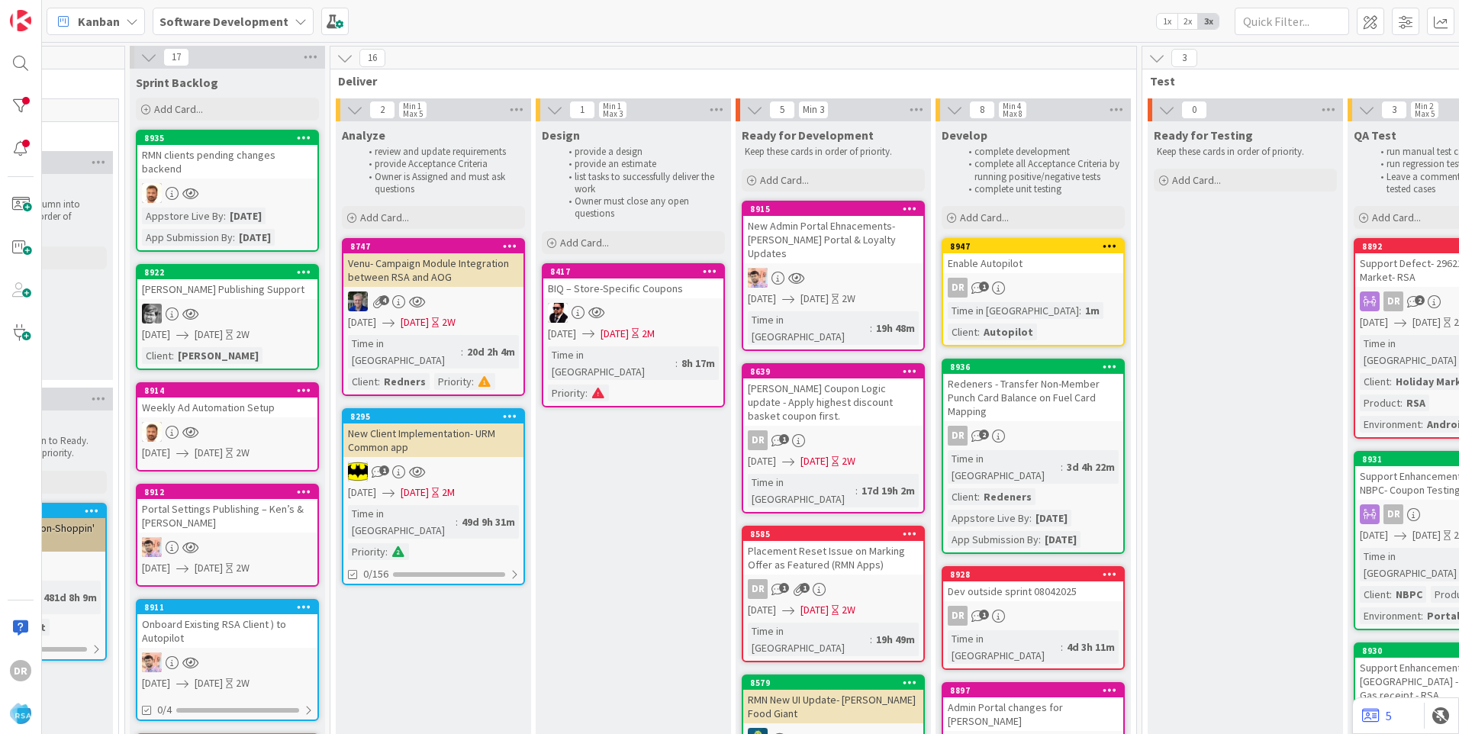
click at [1015, 266] on div "Enable Autopilot" at bounding box center [1033, 263] width 180 height 20
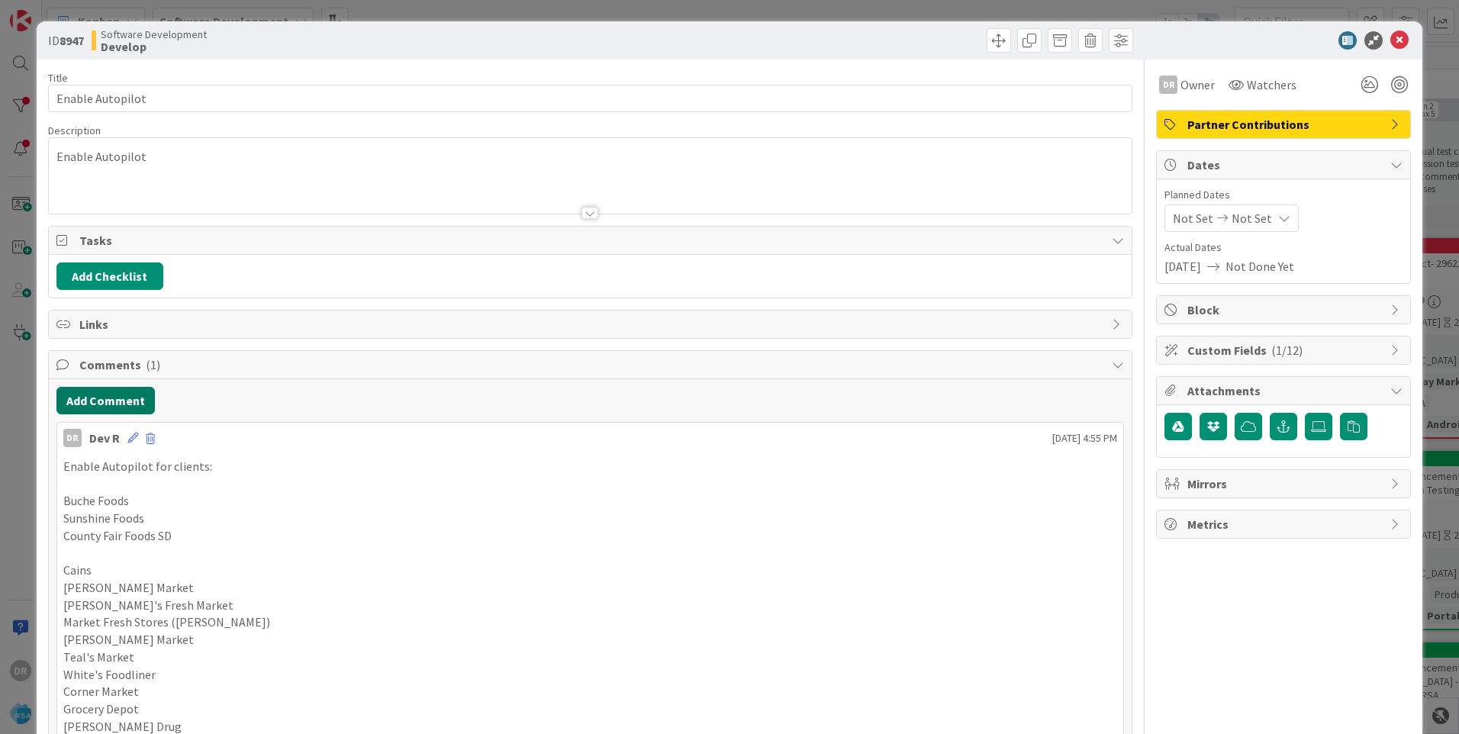
click at [126, 395] on button "Add Comment" at bounding box center [105, 400] width 98 height 27
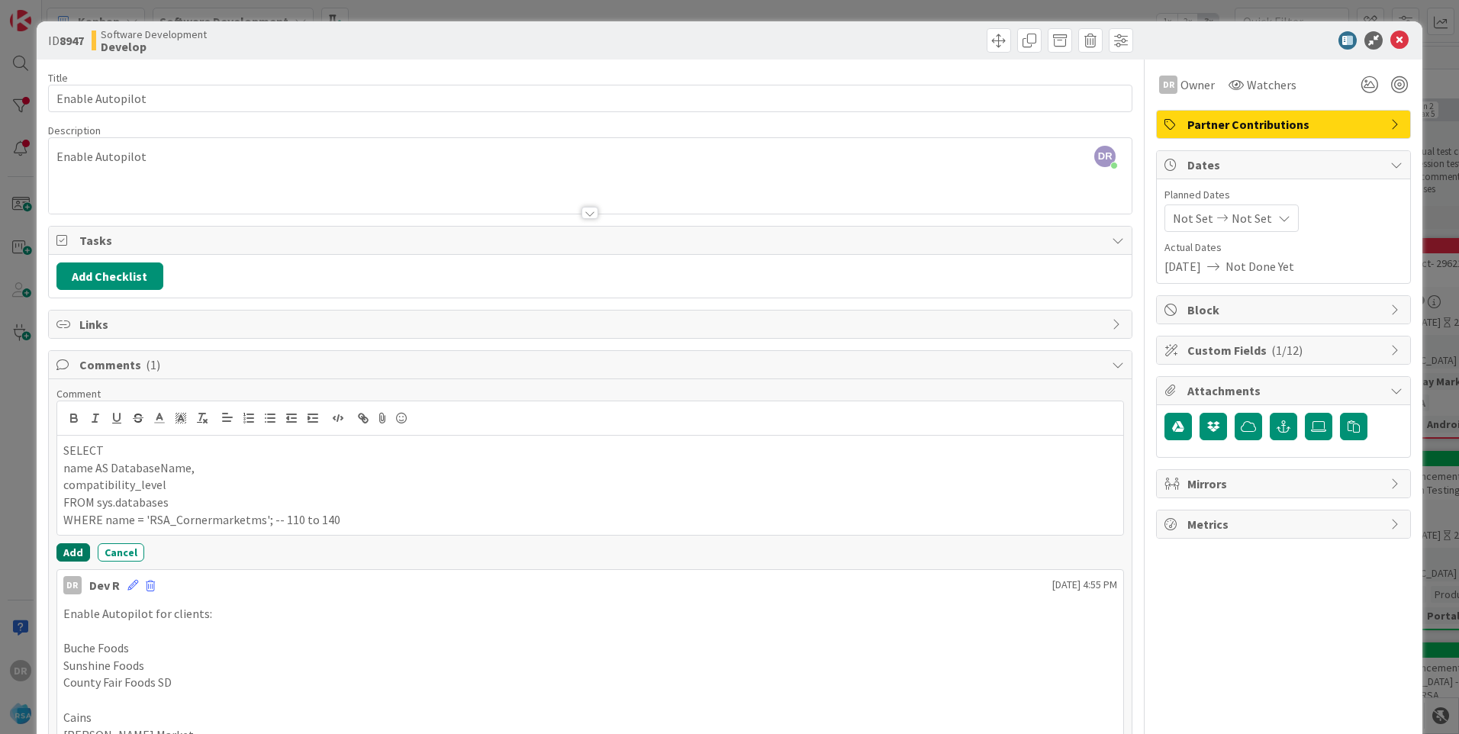
click at [71, 553] on button "Add" at bounding box center [73, 552] width 34 height 18
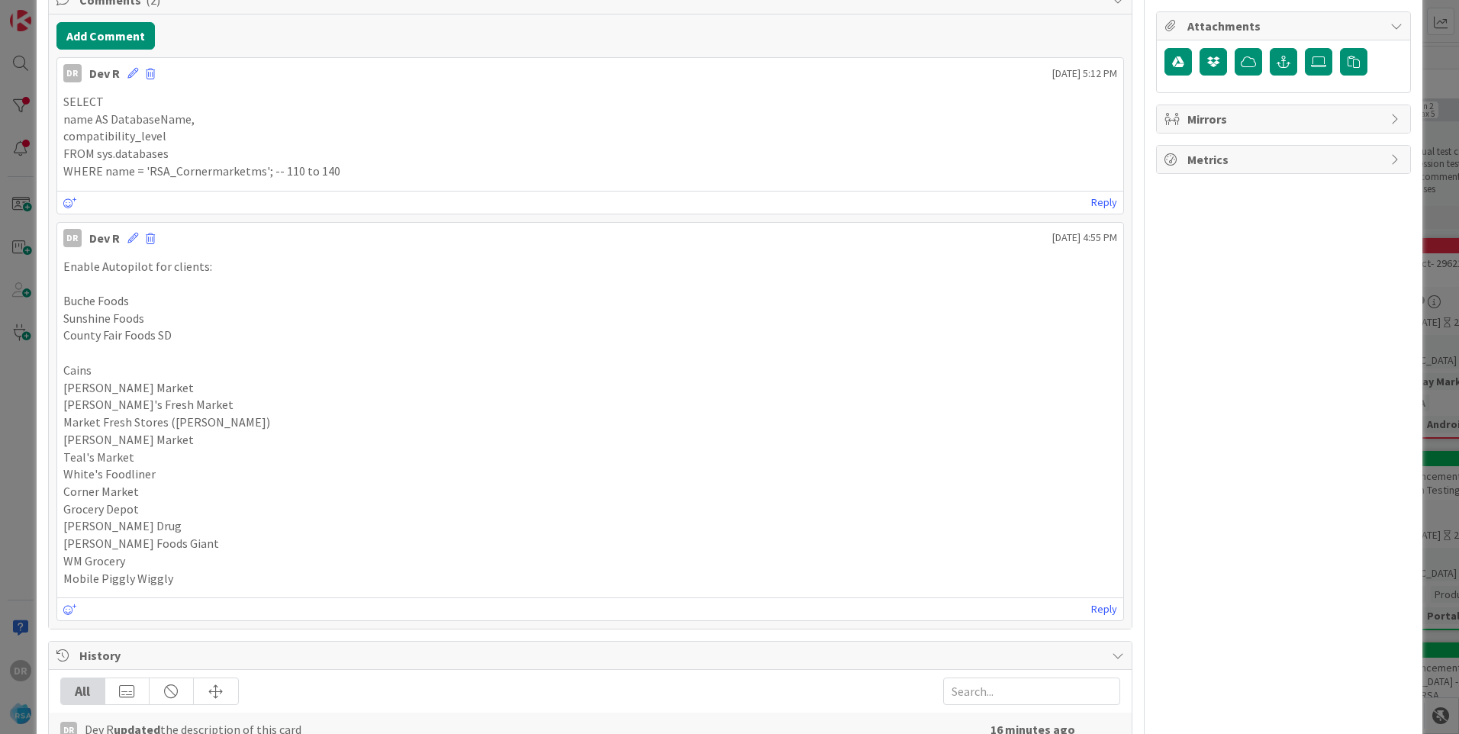
scroll to position [382, 0]
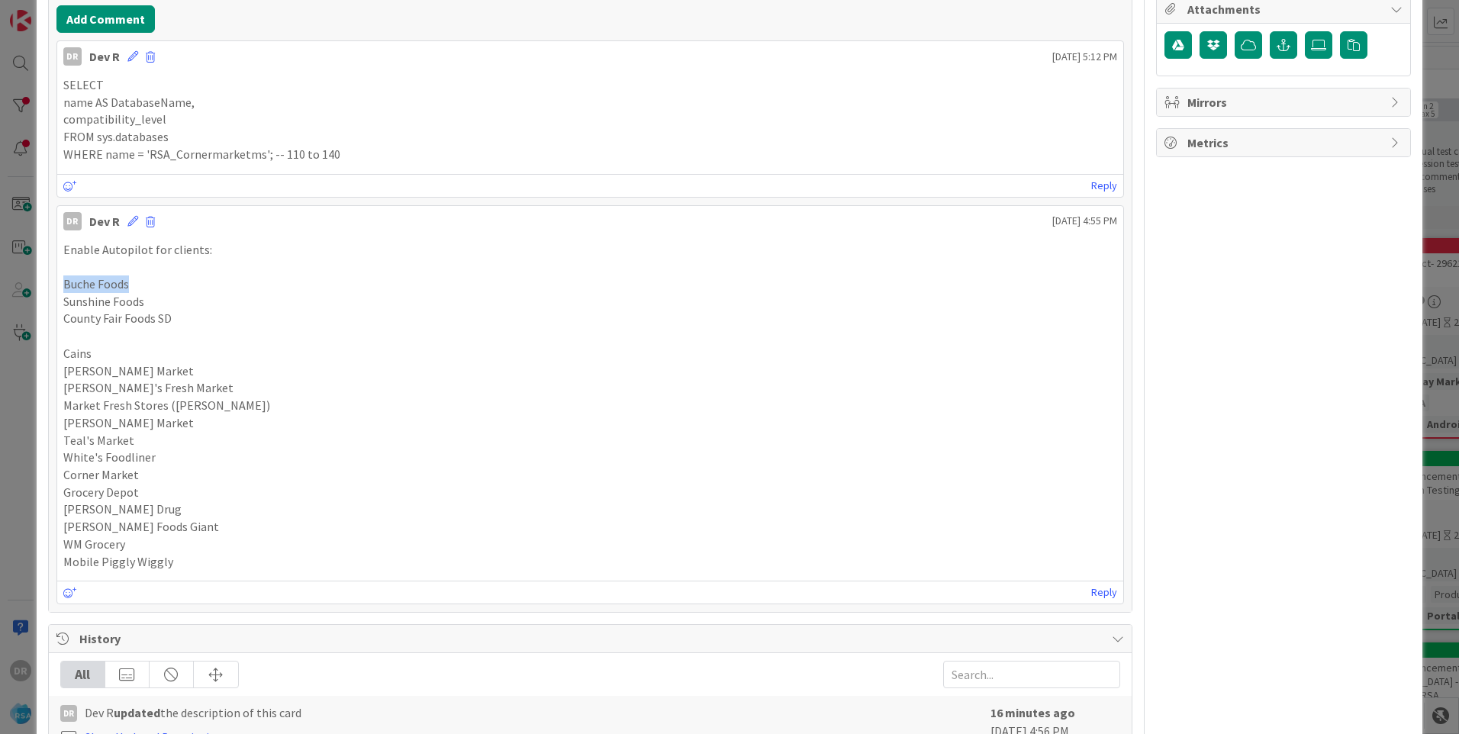
drag, startPoint x: 136, startPoint y: 285, endPoint x: 65, endPoint y: 279, distance: 71.2
click at [65, 279] on p "Buche Foods" at bounding box center [590, 284] width 1054 height 18
copy p "Buche Foods"
click at [130, 221] on icon at bounding box center [132, 221] width 11 height 11
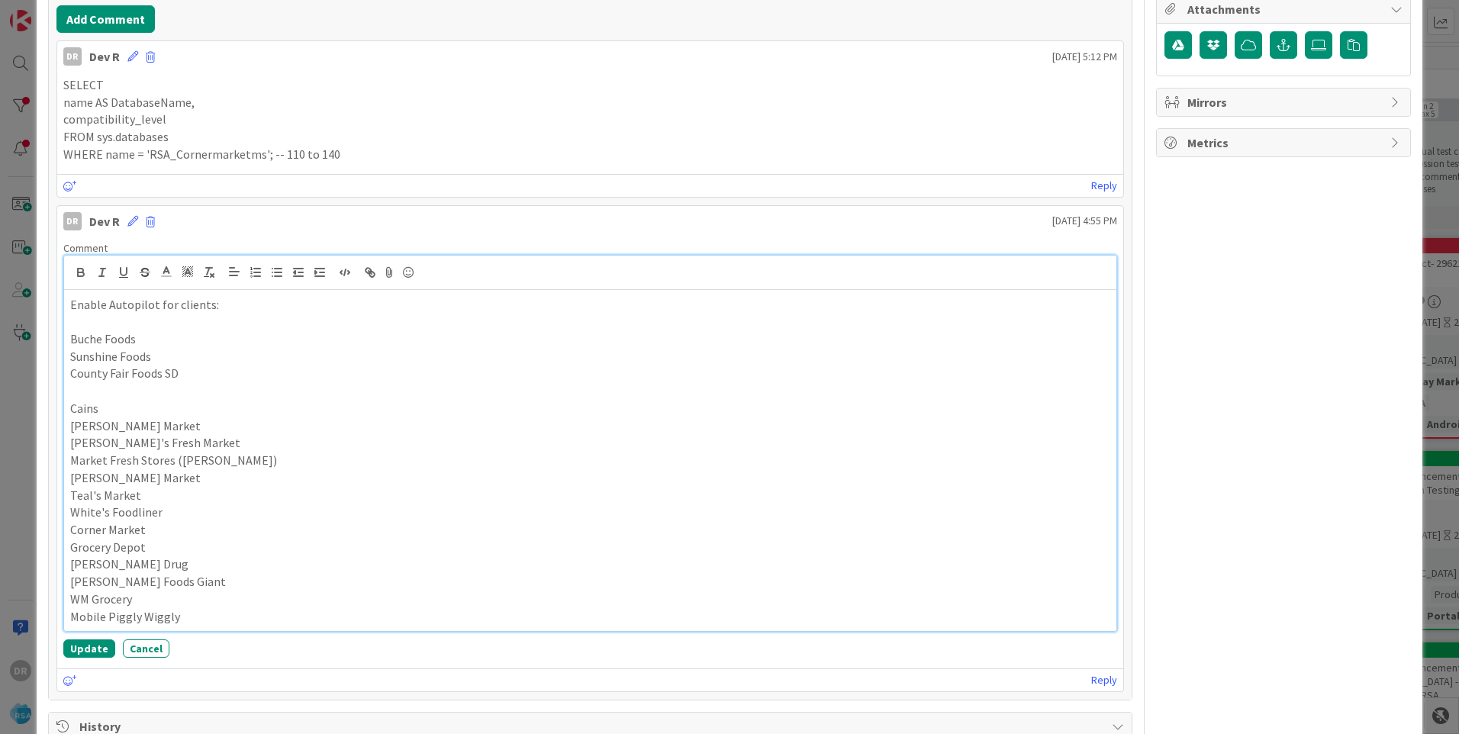
click at [154, 340] on p "Buche Foods" at bounding box center [590, 339] width 1040 height 18
click at [177, 359] on p "Sunshine Foods" at bounding box center [590, 357] width 1040 height 18
click at [190, 615] on p "Mobile Piggly Wiggly" at bounding box center [590, 617] width 1040 height 18
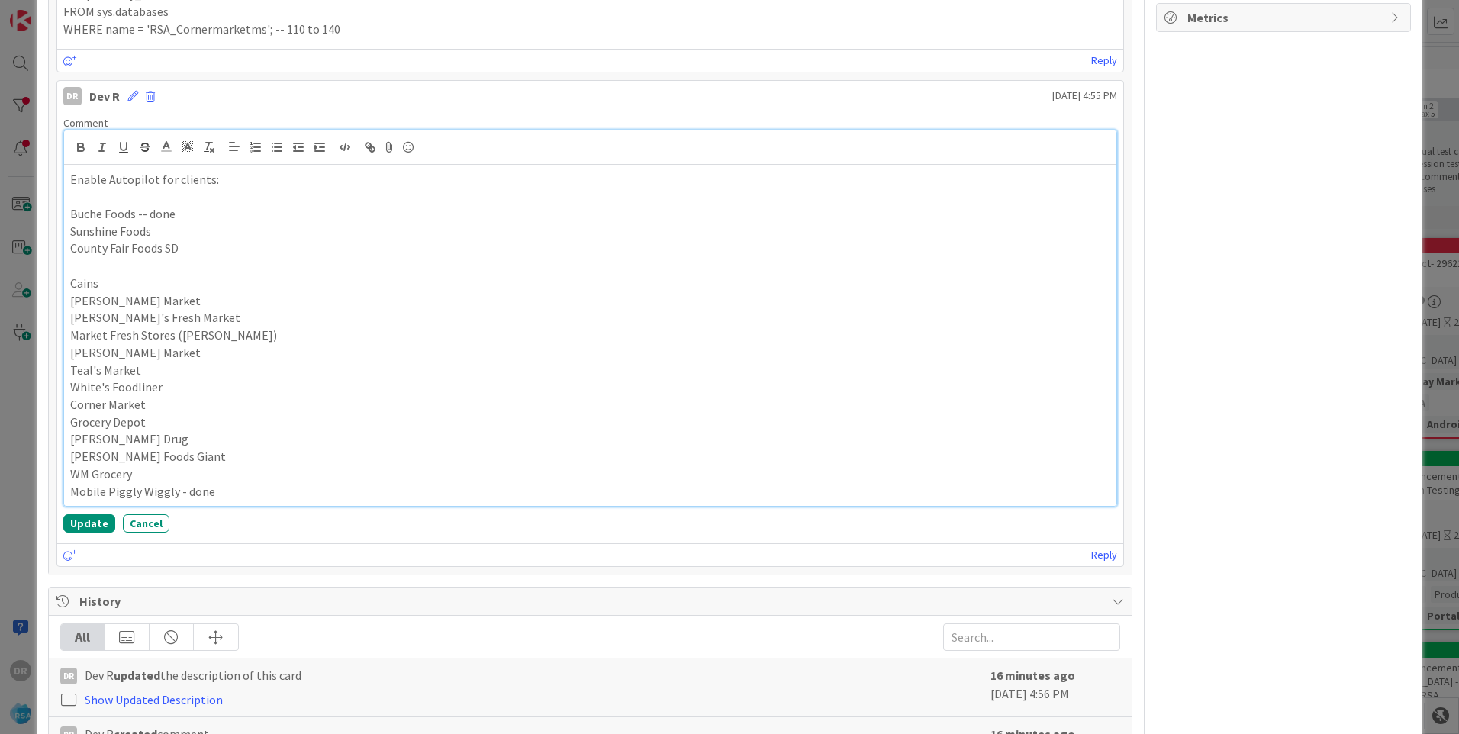
scroll to position [534, 0]
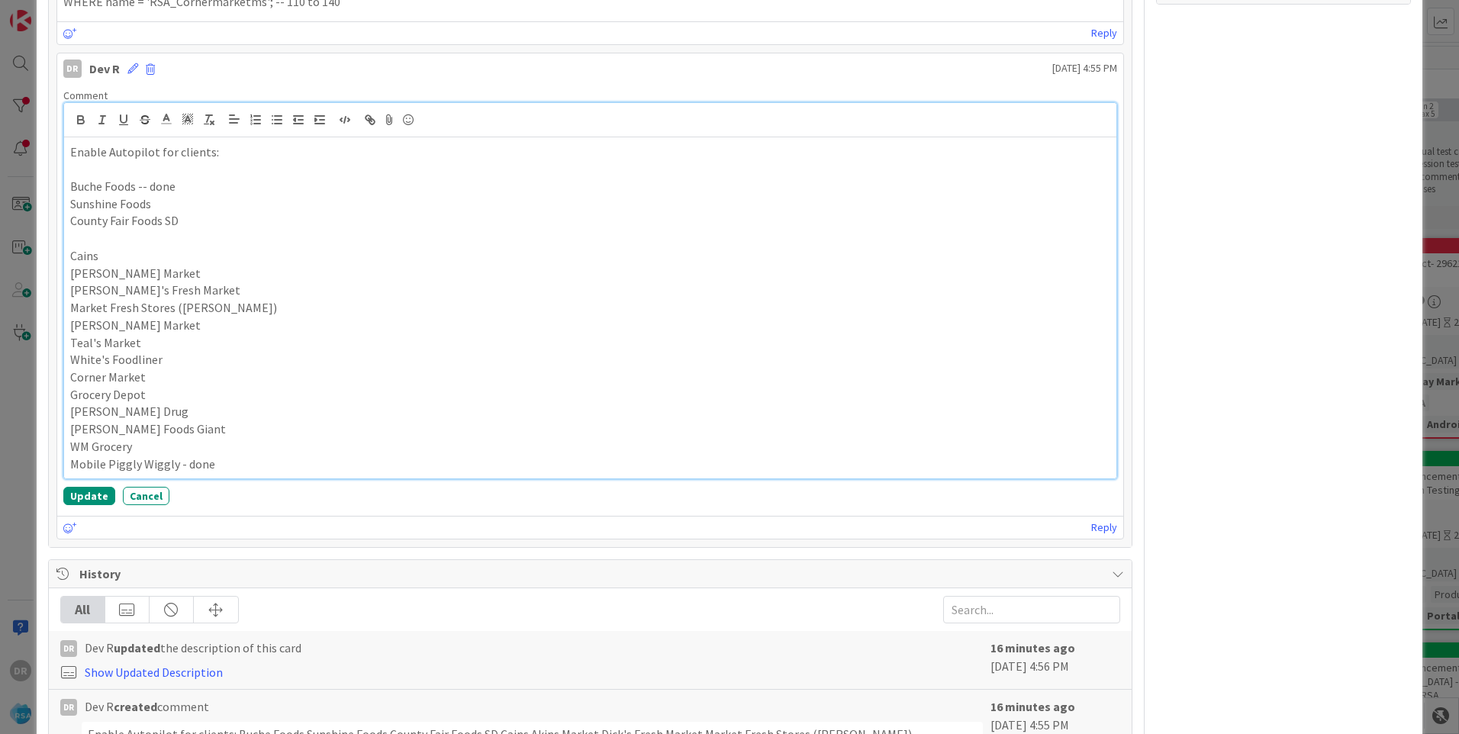
click at [149, 377] on p "Corner Market" at bounding box center [590, 378] width 1040 height 18
click at [92, 495] on button "Update" at bounding box center [89, 496] width 52 height 18
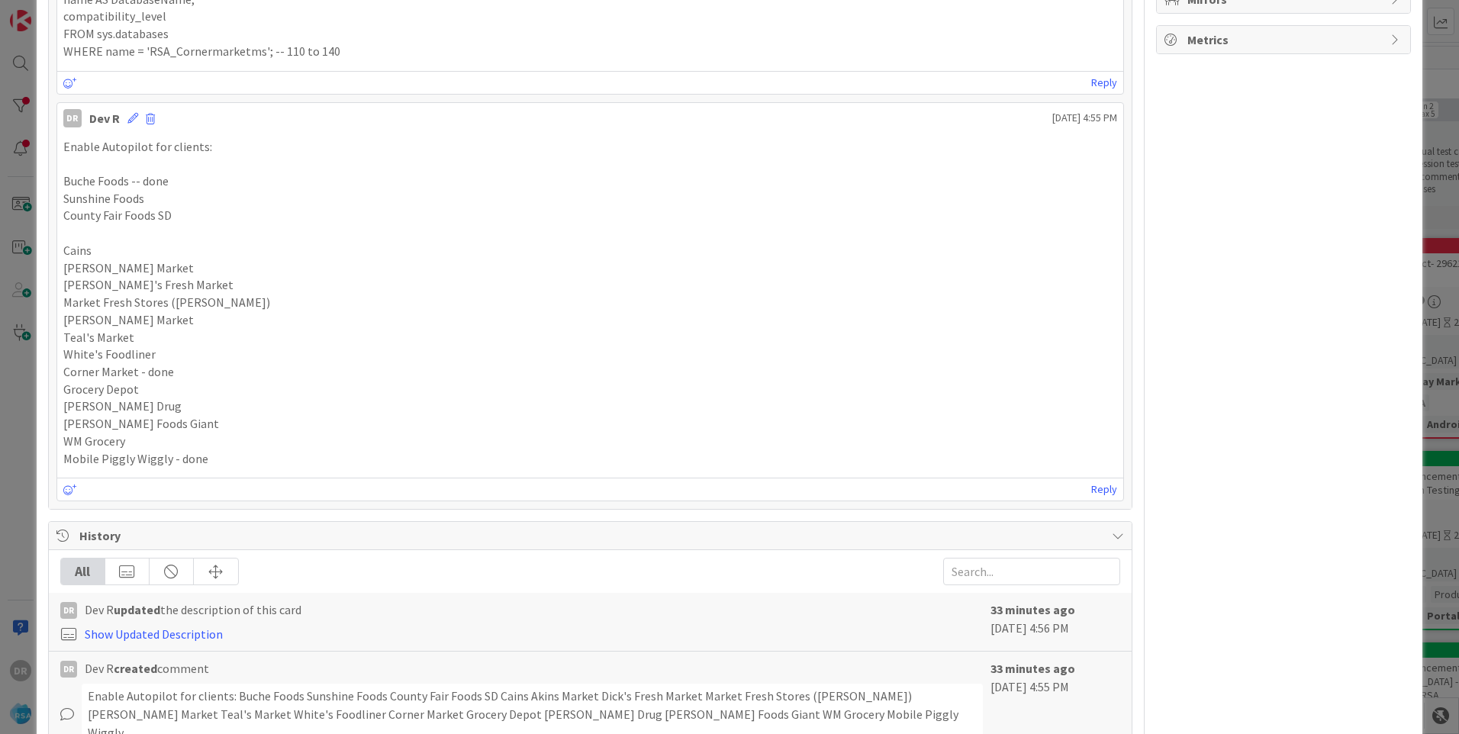
scroll to position [458, 0]
